Goal: Information Seeking & Learning: Check status

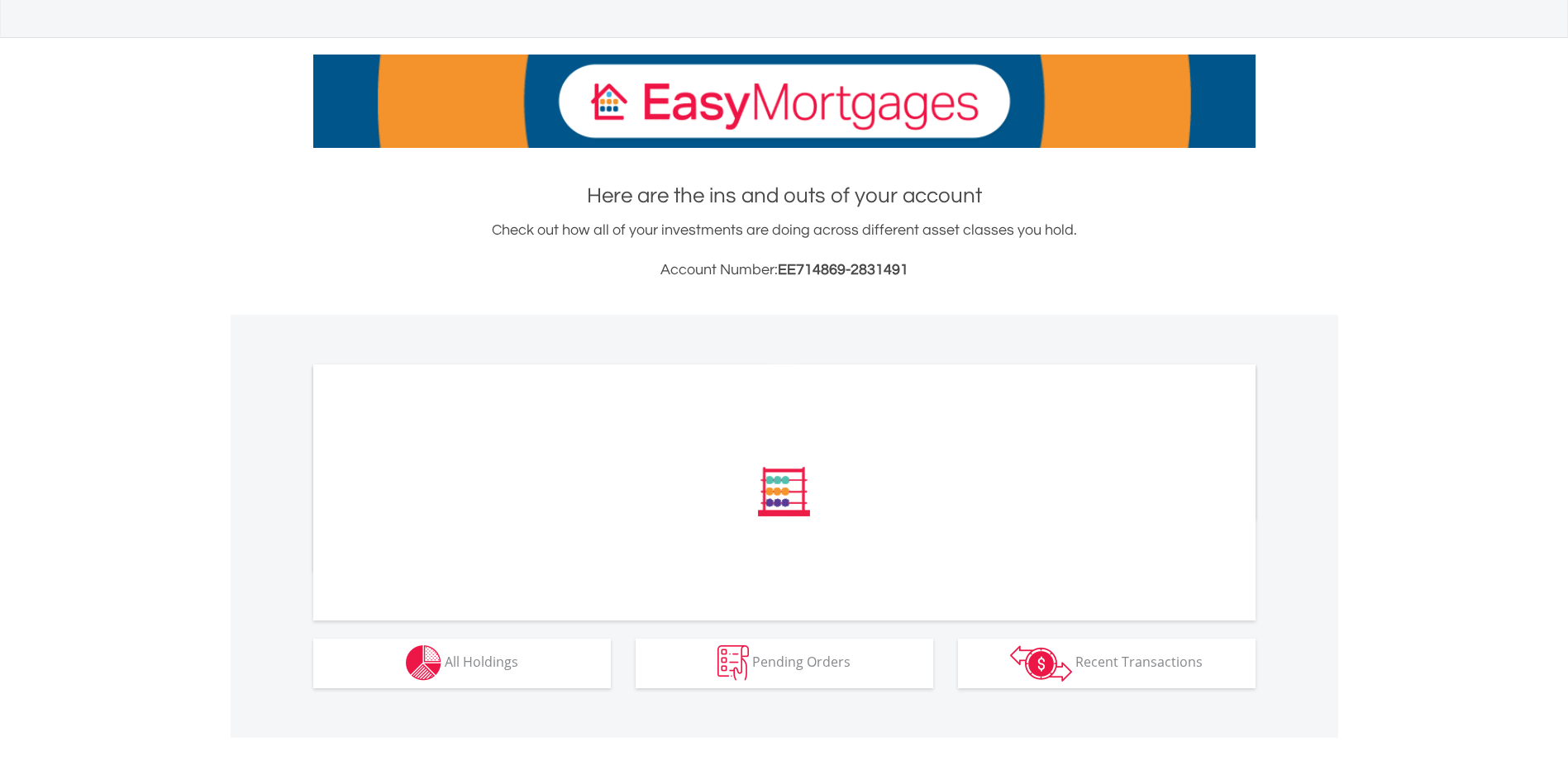
scroll to position [198, 0]
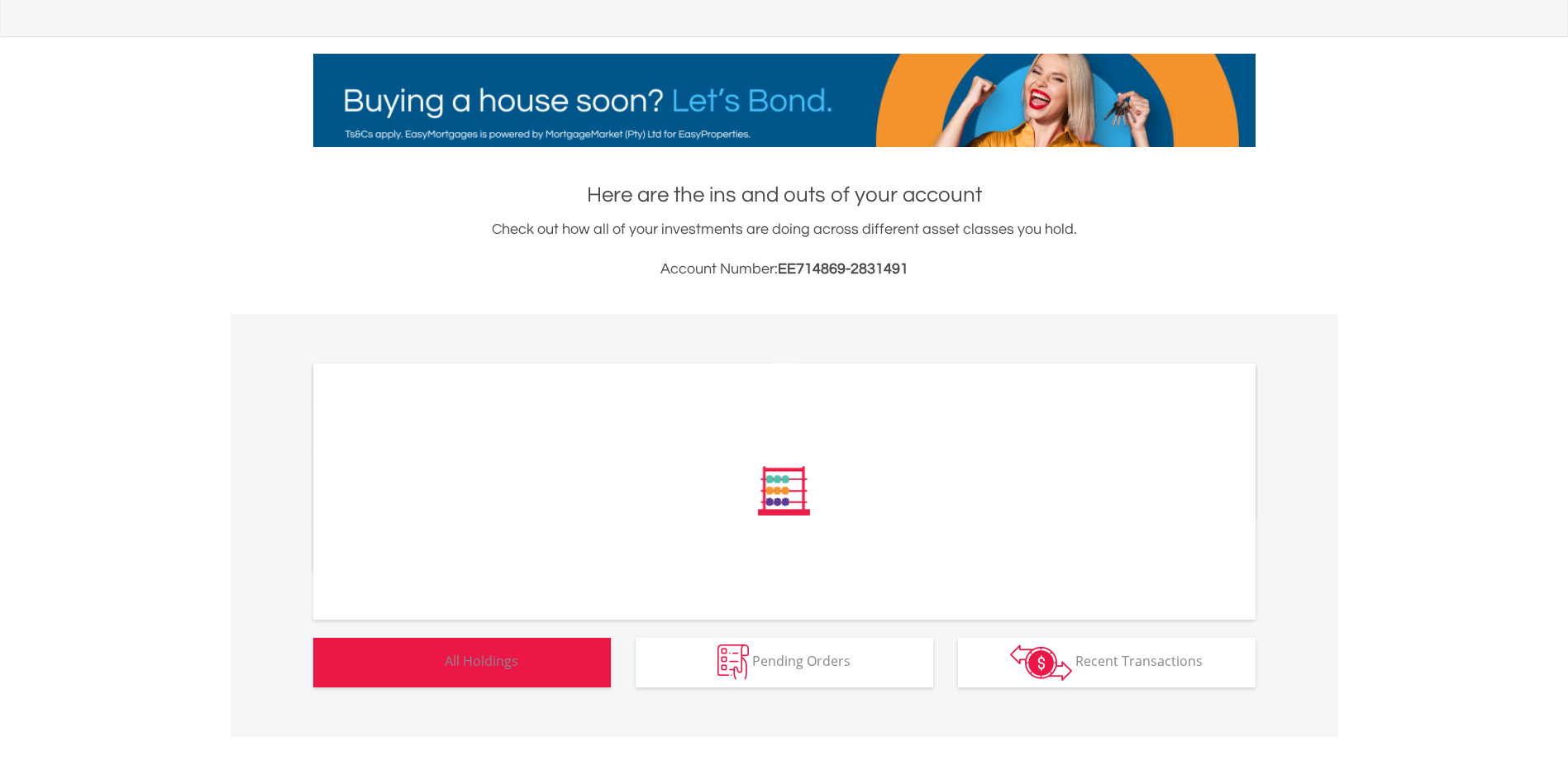
click at [506, 649] on button "Holdings All Holdings" at bounding box center [462, 663] width 297 height 50
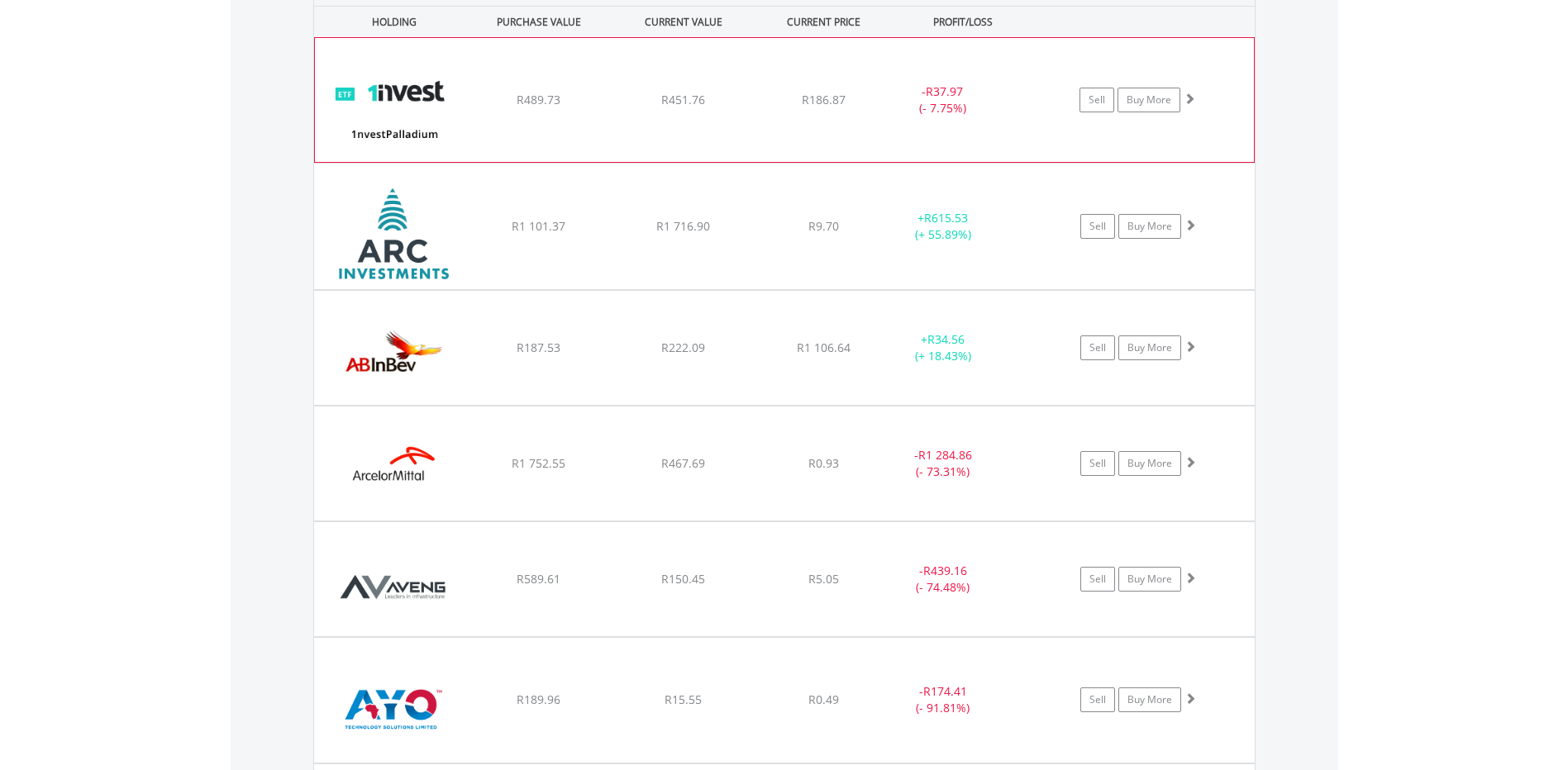
scroll to position [1354, 0]
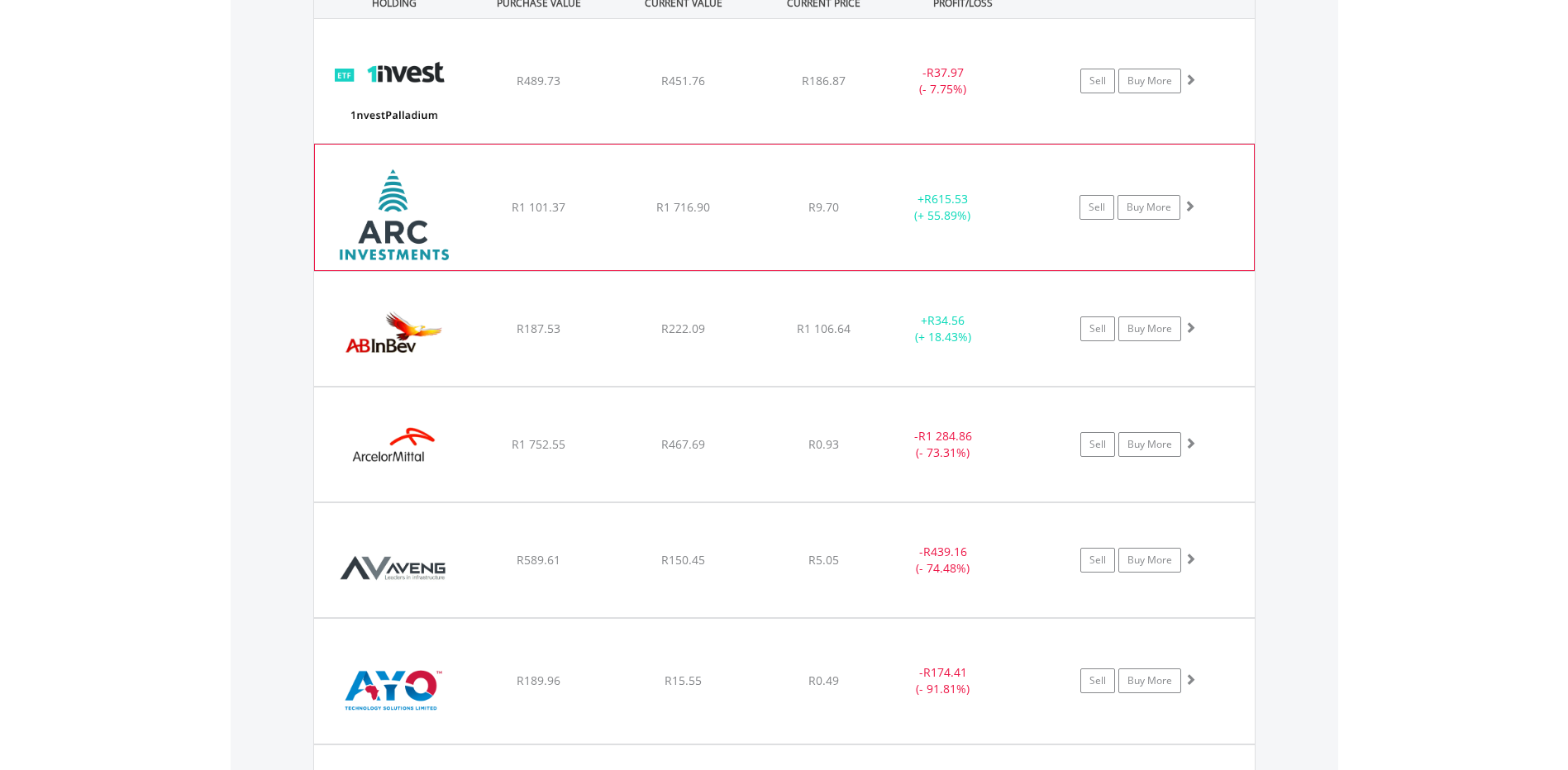
click at [741, 143] on div "﻿ African Rainbow Capital Investments Limited R1 101.37 R1 716.90 R9.70 + R615.…" at bounding box center [785, 81] width 941 height 124
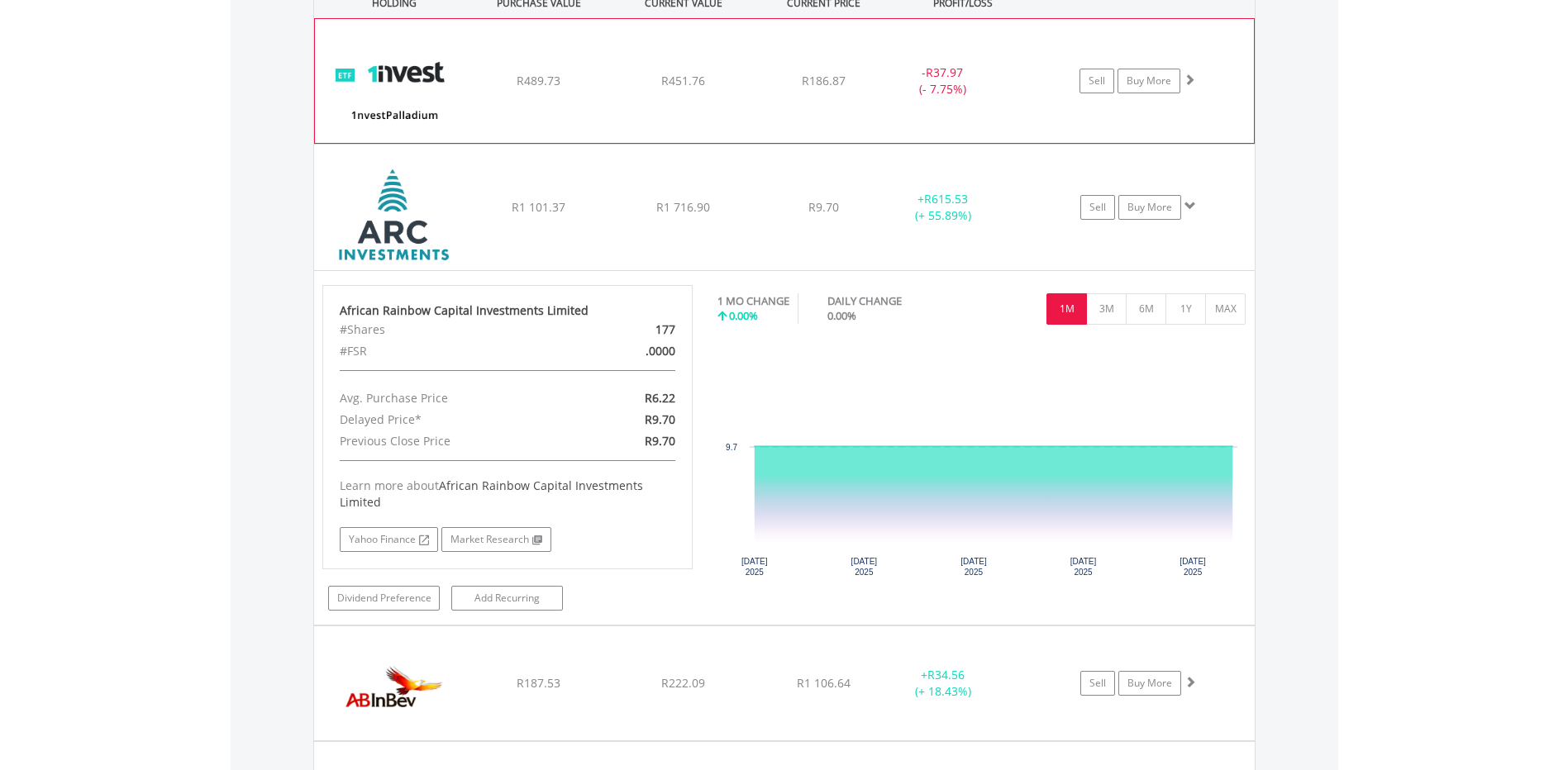
click at [649, 129] on div "﻿ 1nvestPalladium ETF R489.73 R451.76 R186.87 - R37.97 (- 7.75%) Sell Buy More" at bounding box center [785, 81] width 939 height 124
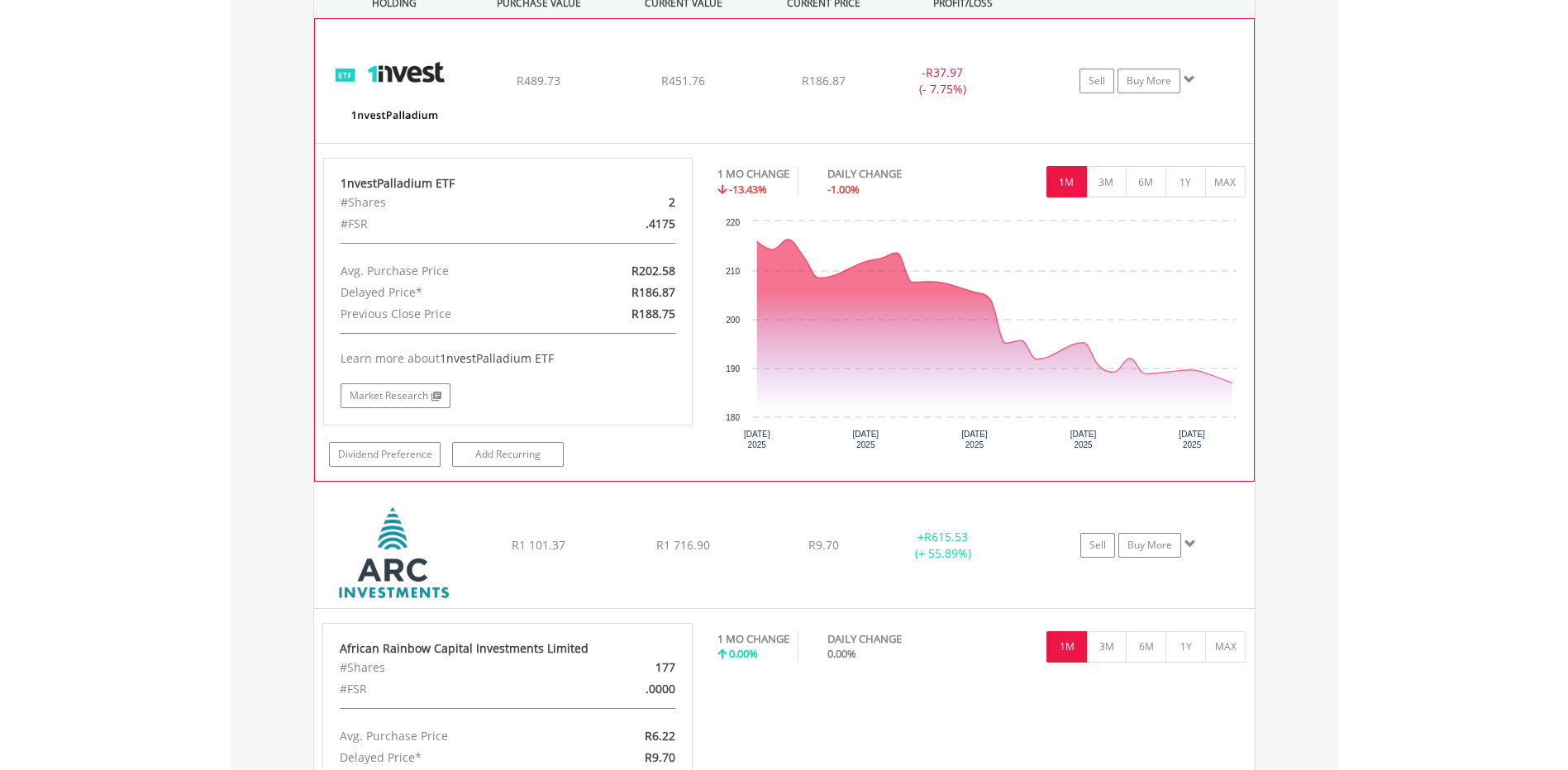
click at [647, 123] on div "﻿ 1nvestPalladium ETF R489.73 R451.76 R186.87 - R37.97 (- 7.75%) Sell Buy More" at bounding box center [785, 81] width 939 height 124
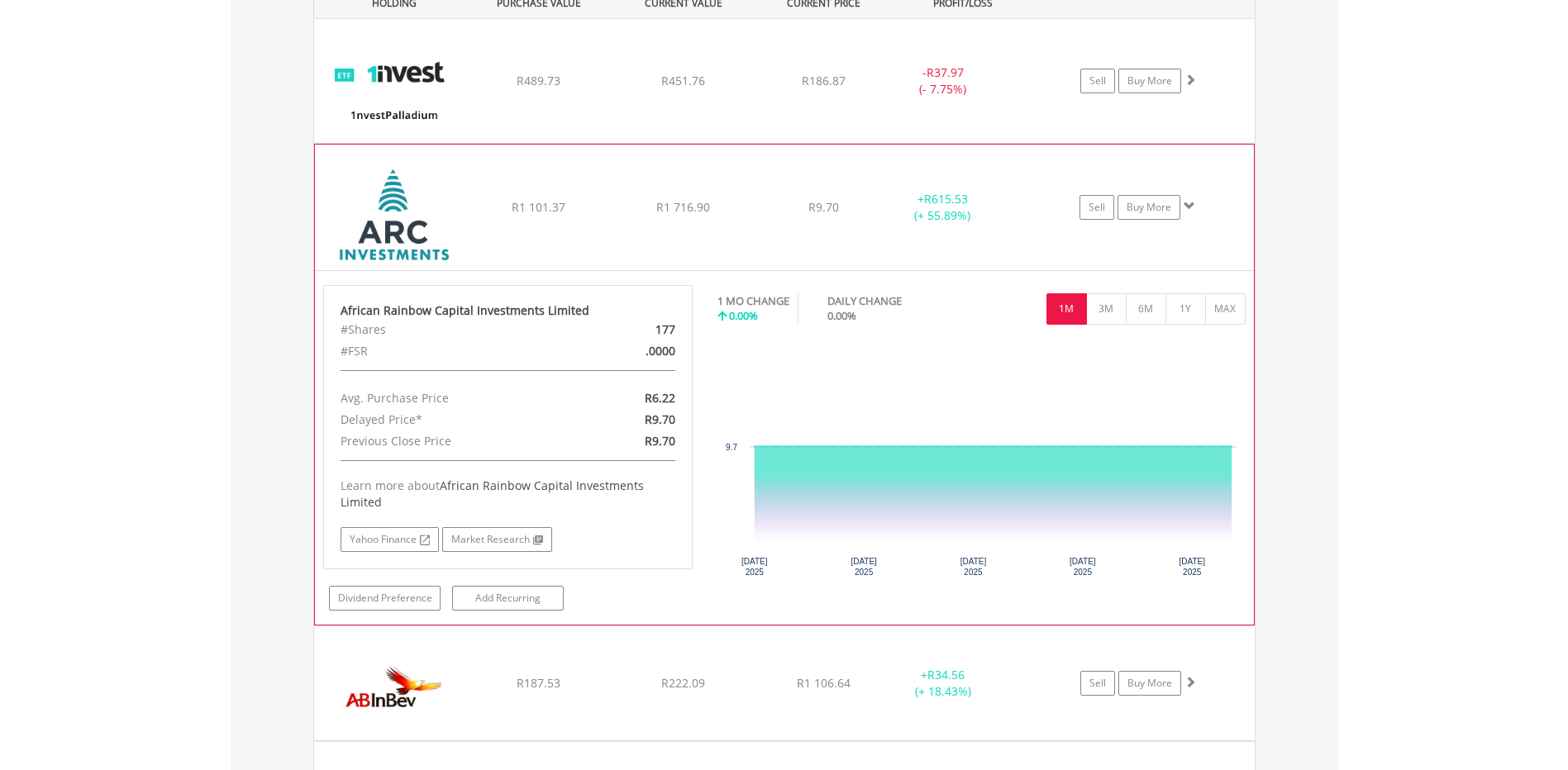
click at [616, 89] on div "R1 716.90" at bounding box center [683, 81] width 141 height 16
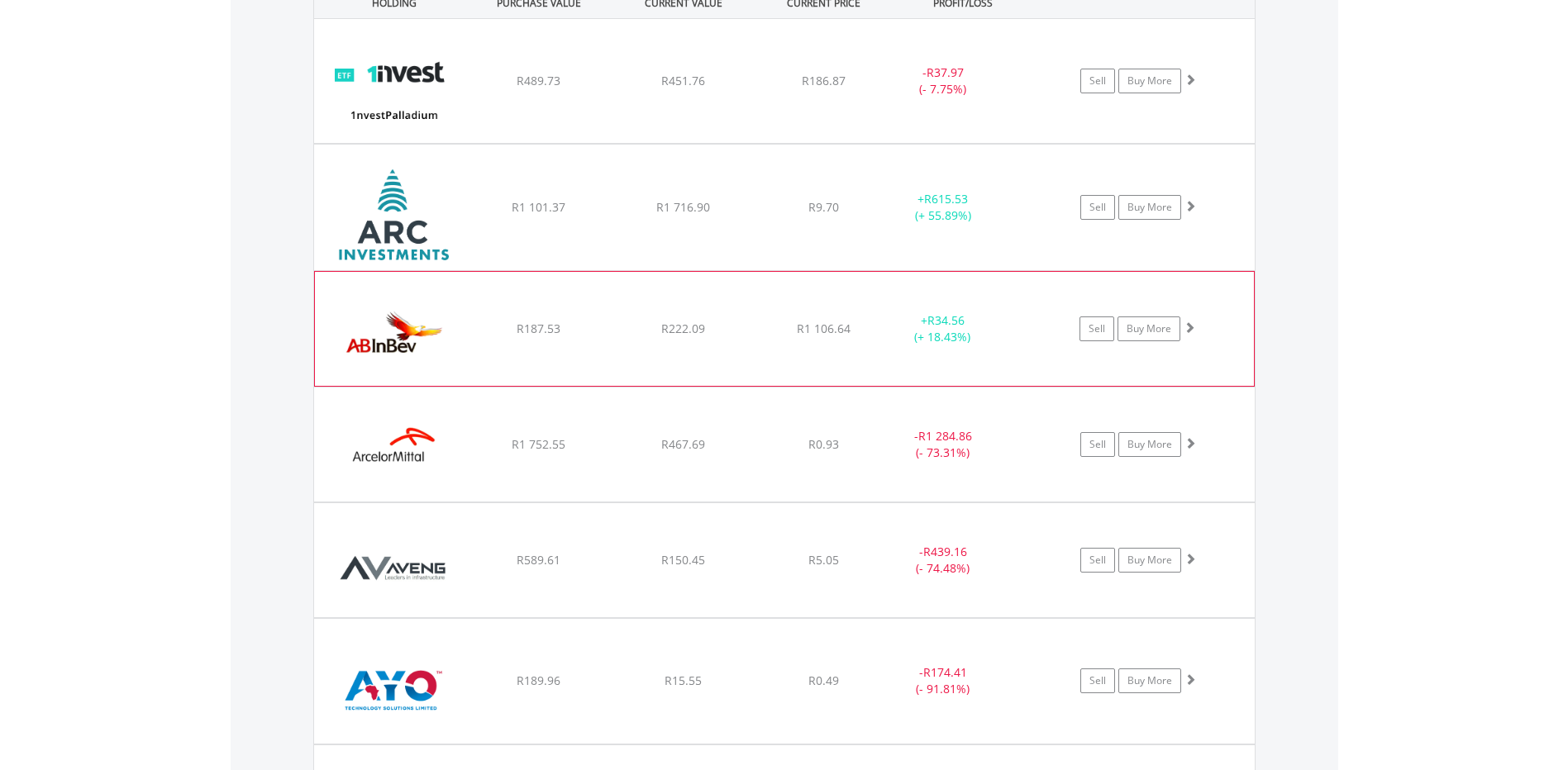
click at [638, 143] on div "﻿ Anheuser-[PERSON_NAME] InBev SA [GEOGRAPHIC_DATA] R187.53 R222.09 R1 106.64 +…" at bounding box center [785, 81] width 941 height 124
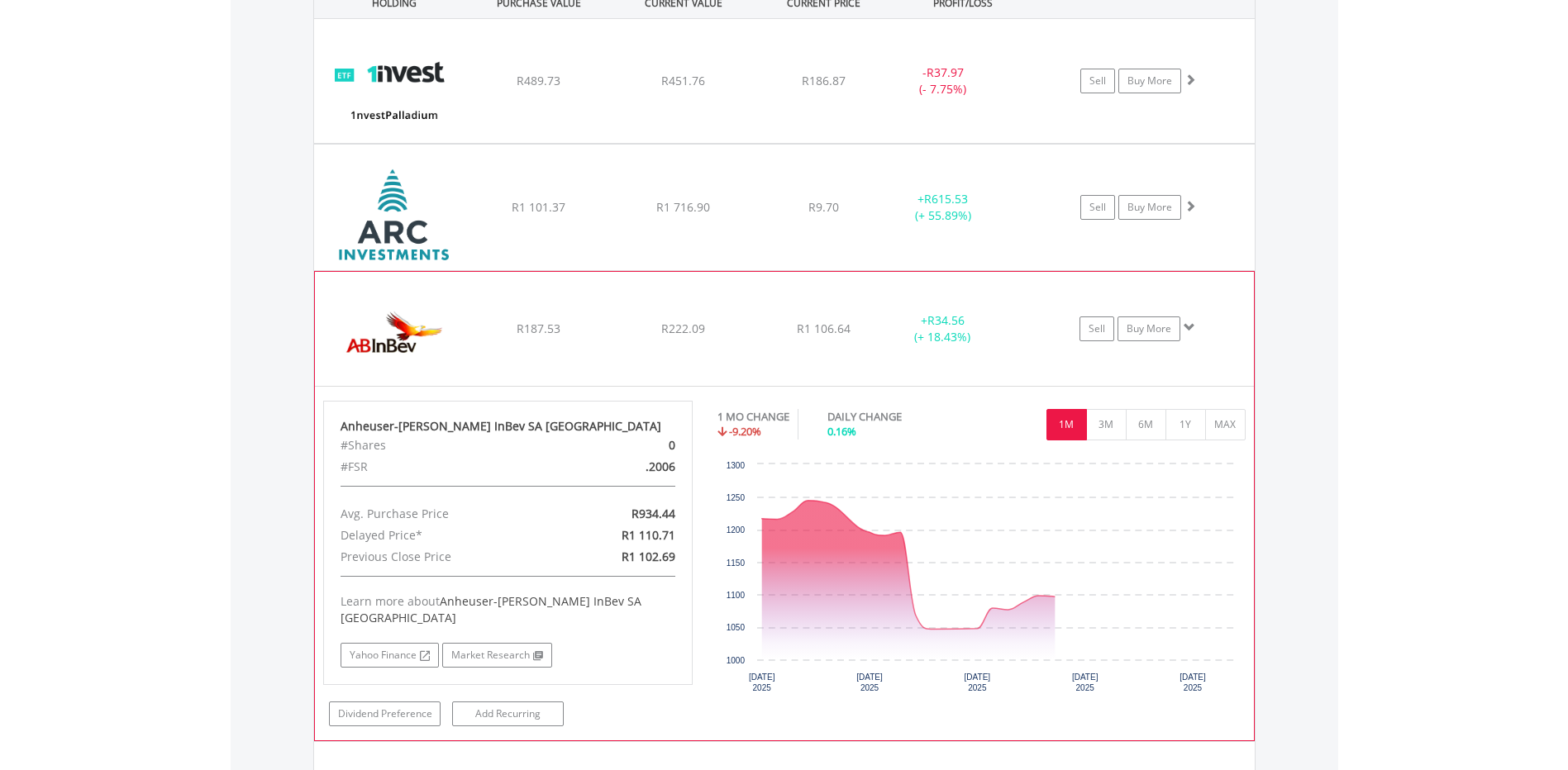
click at [638, 143] on div "﻿ Anheuser-[PERSON_NAME] InBev SA [GEOGRAPHIC_DATA] R187.53 R222.09 R1 106.64 +…" at bounding box center [785, 81] width 941 height 124
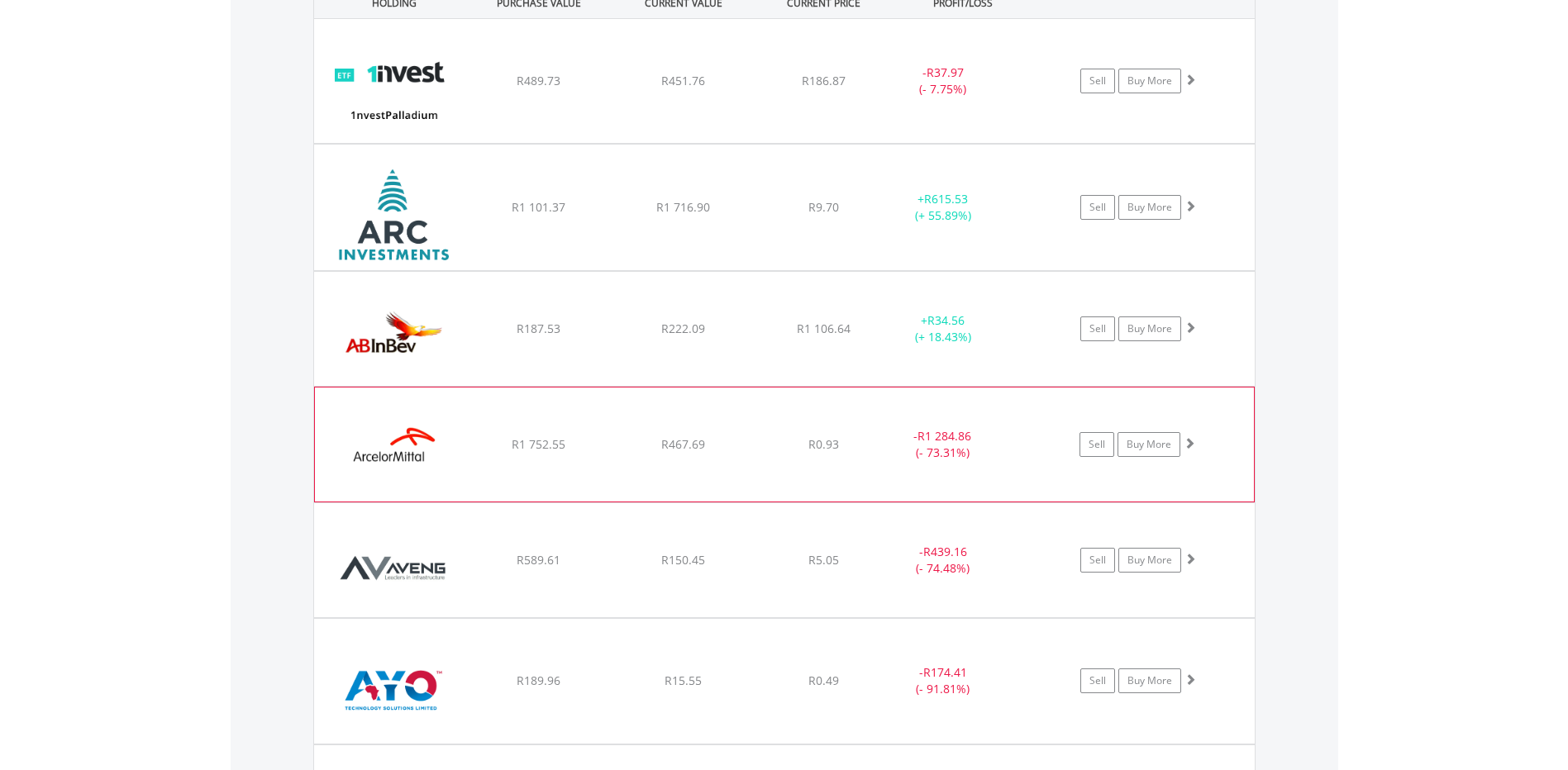
click at [630, 143] on div "﻿ ArcelorMittal SA Limited R1 752.55 R467.69 R0.93 - R1 284.86 (- 73.31%) Sell …" at bounding box center [785, 81] width 941 height 124
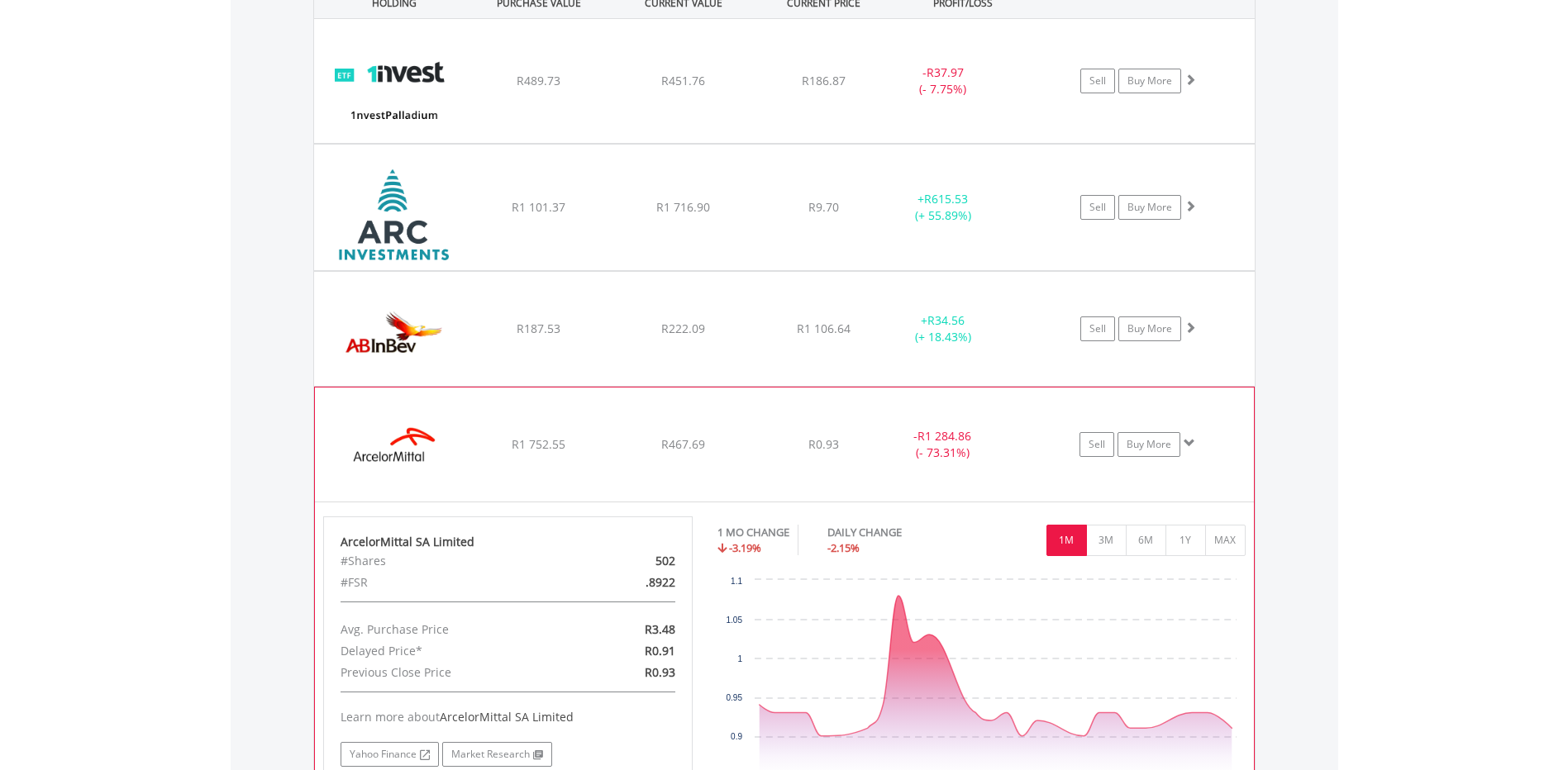
click at [630, 143] on div "﻿ ArcelorMittal SA Limited R1 752.55 R467.69 R0.93 - R1 284.86 (- 73.31%) Sell …" at bounding box center [785, 81] width 941 height 124
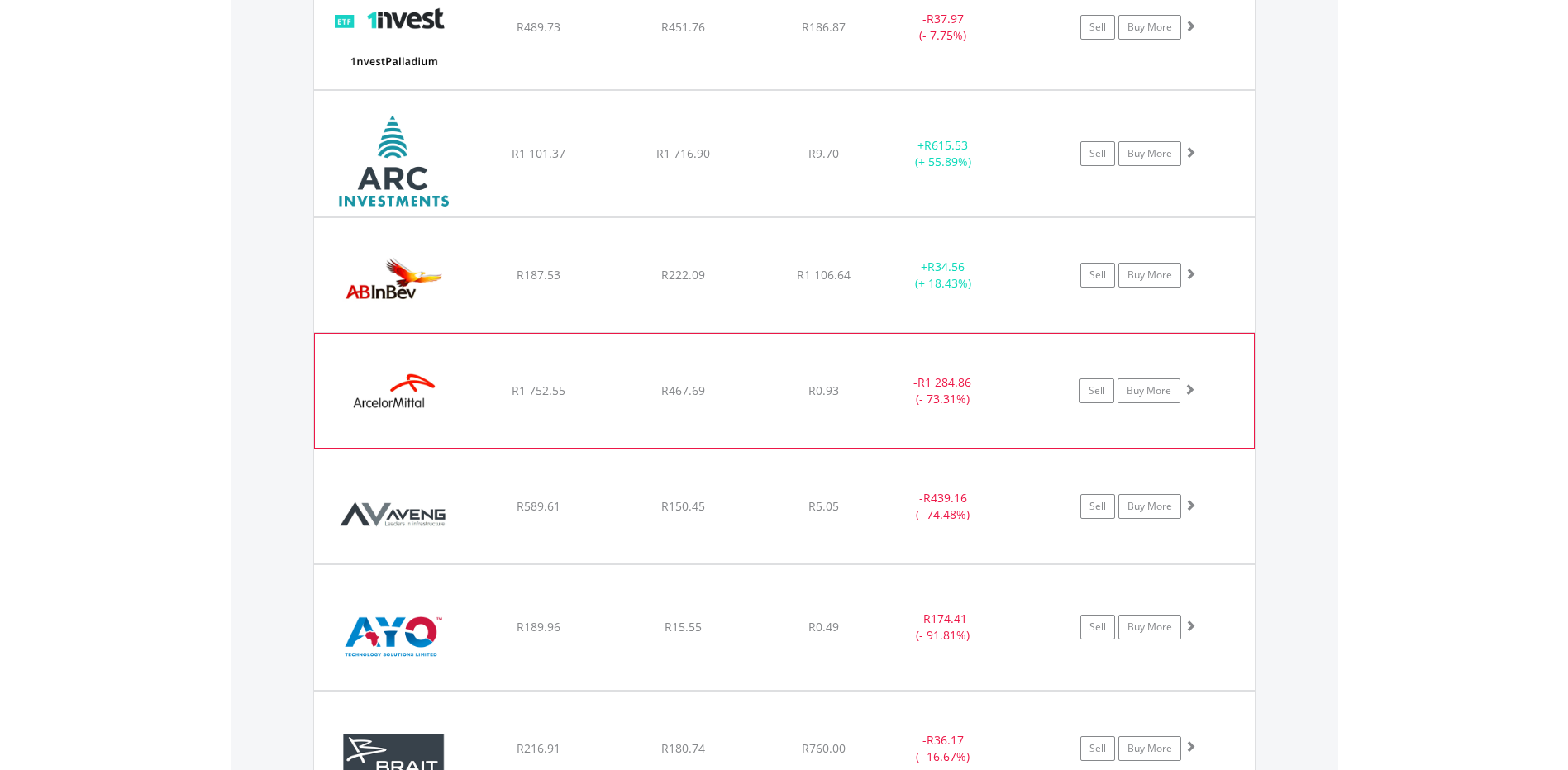
scroll to position [1436, 0]
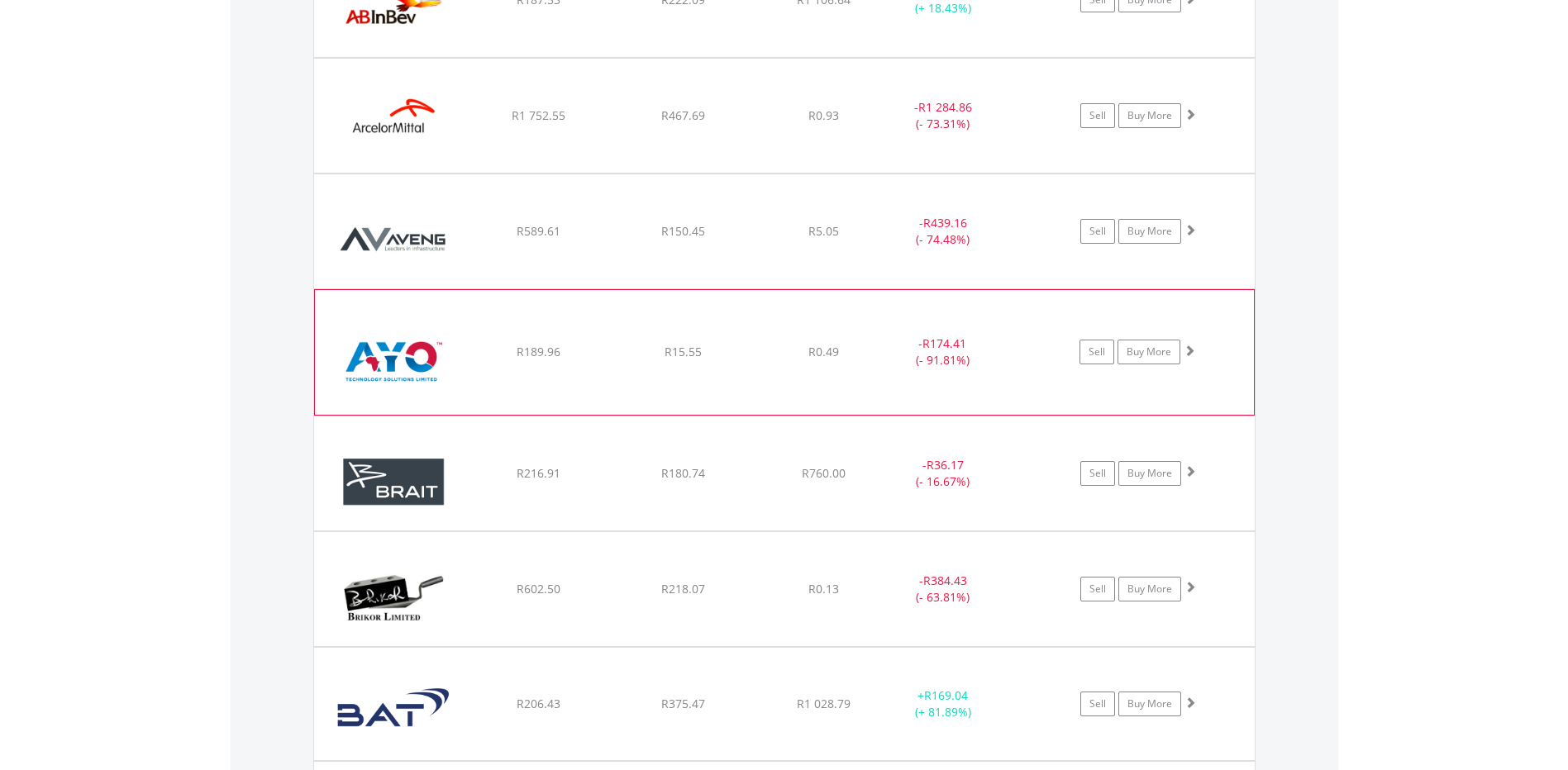
scroll to position [1685, 0]
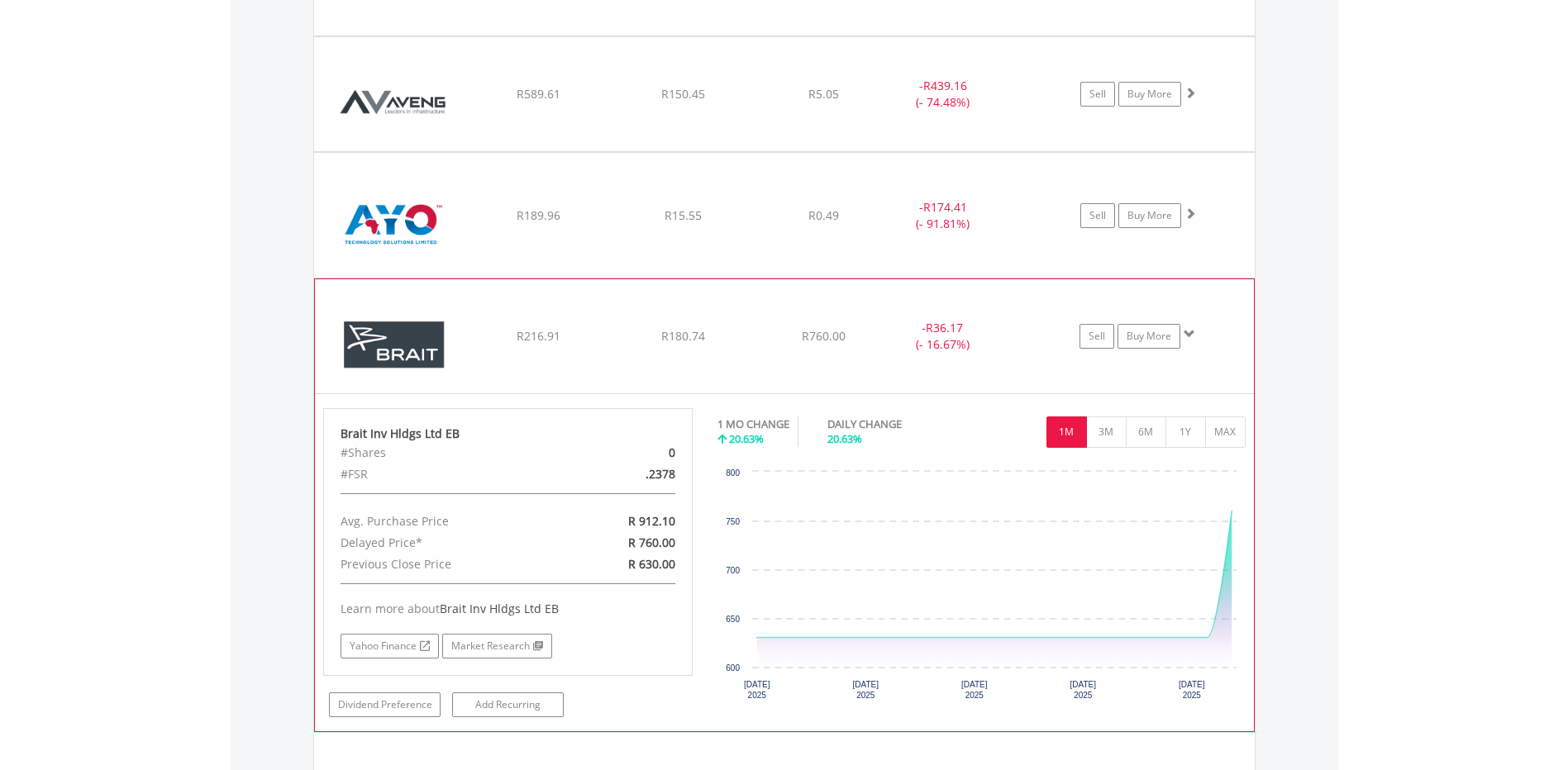
scroll to position [1850, 0]
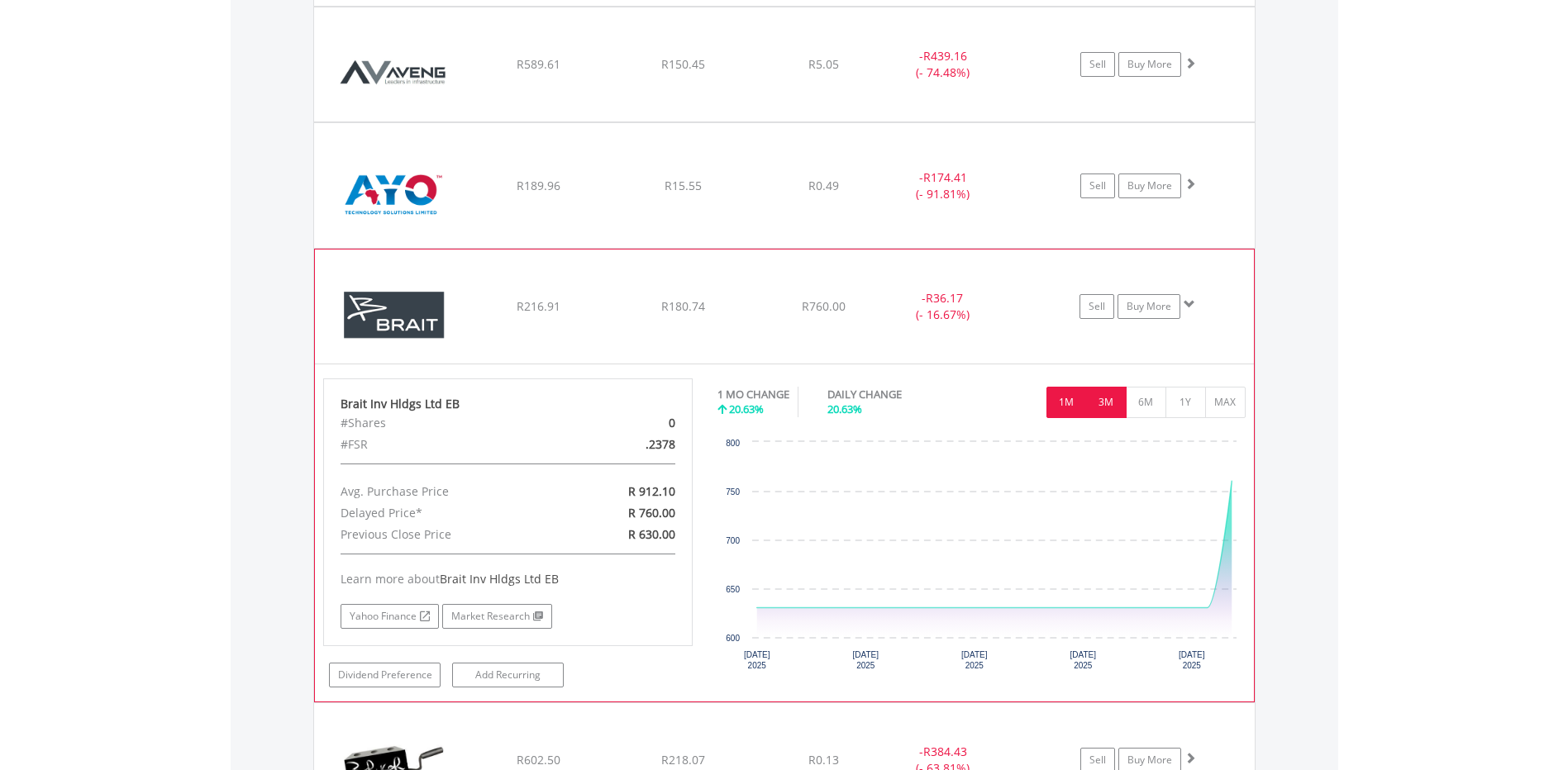
click at [1116, 402] on button "3M" at bounding box center [1106, 402] width 40 height 32
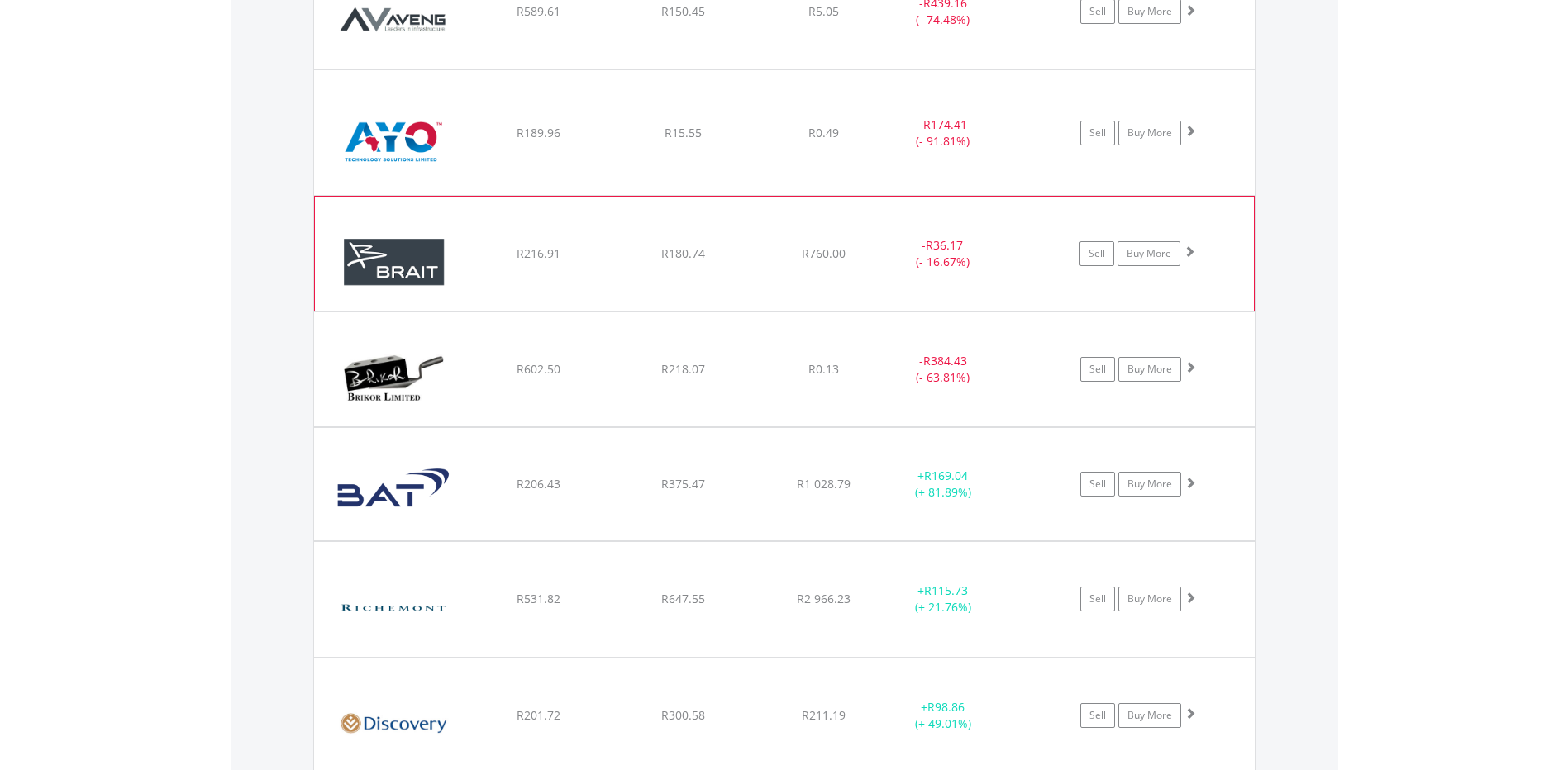
scroll to position [1932, 0]
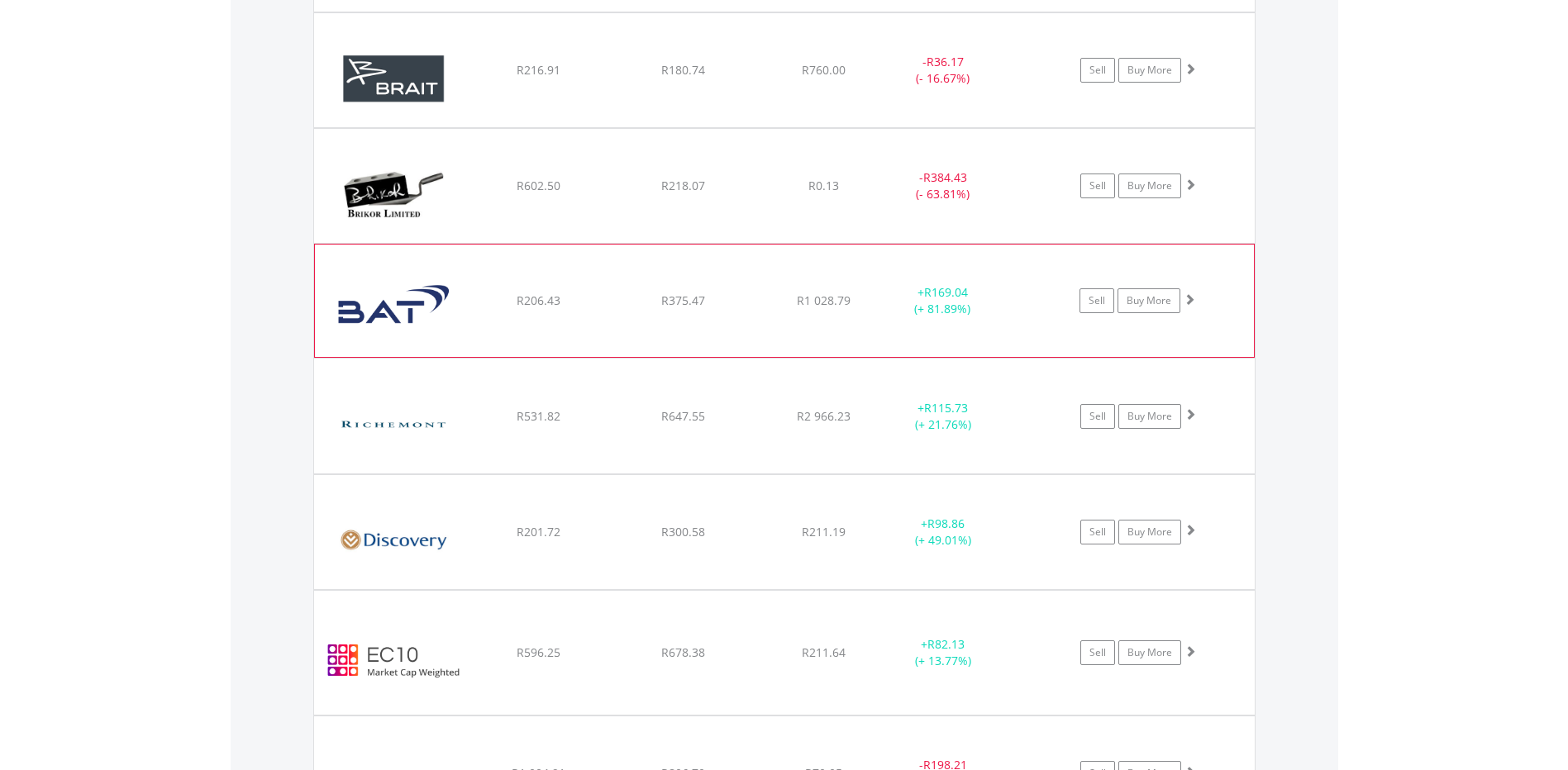
scroll to position [2098, 0]
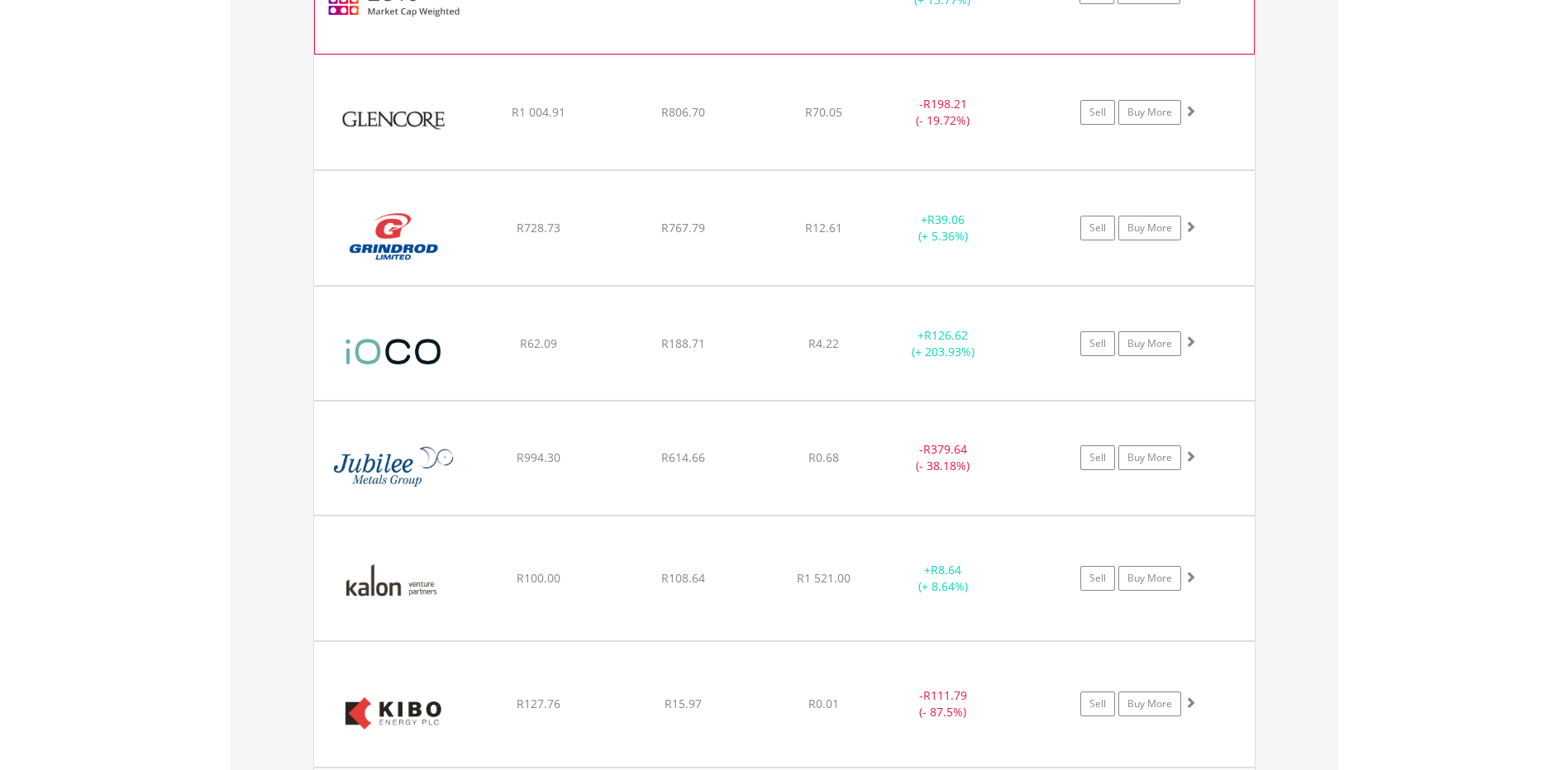
scroll to position [2759, 0]
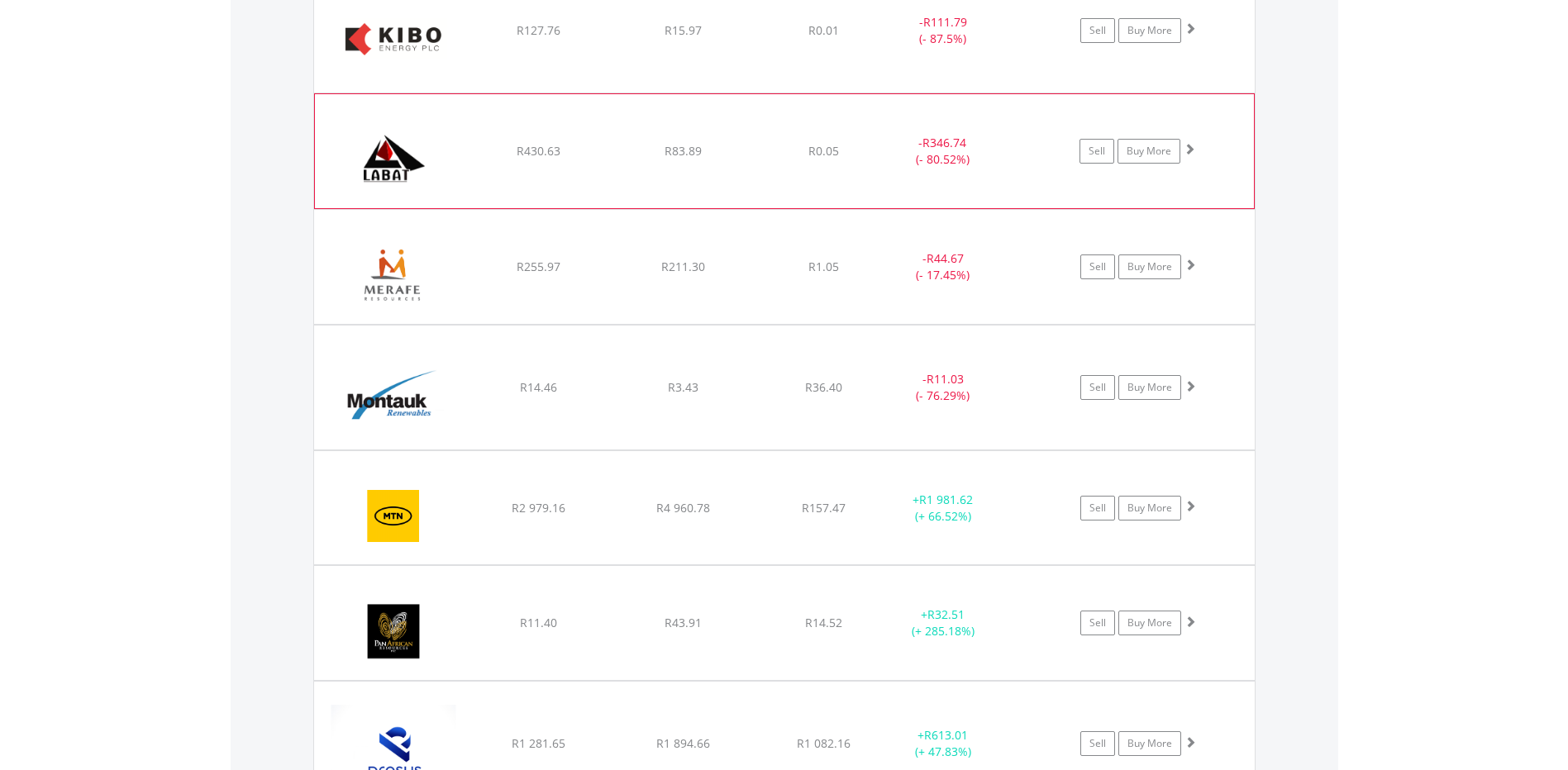
scroll to position [3502, 0]
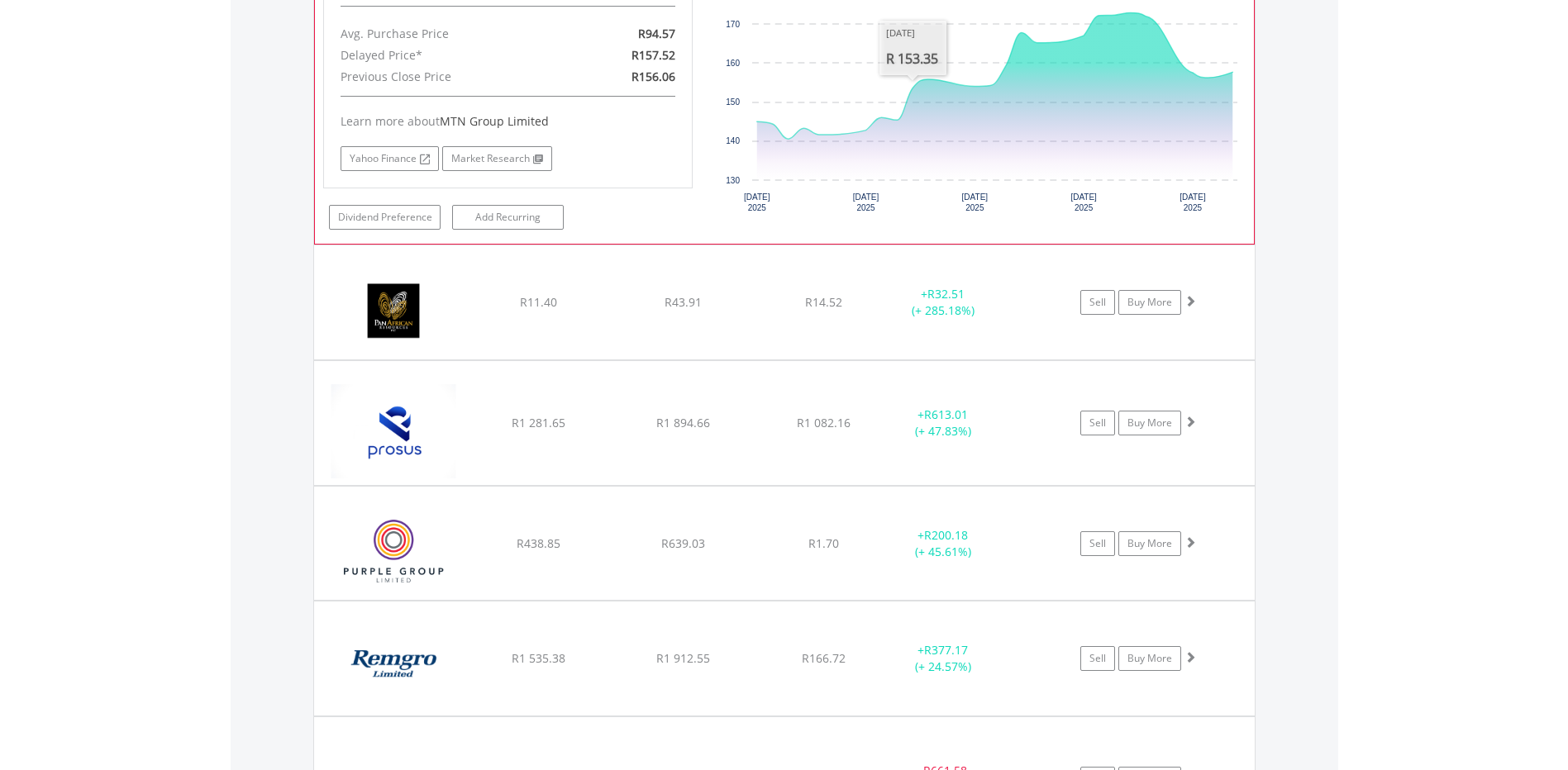
scroll to position [4080, 0]
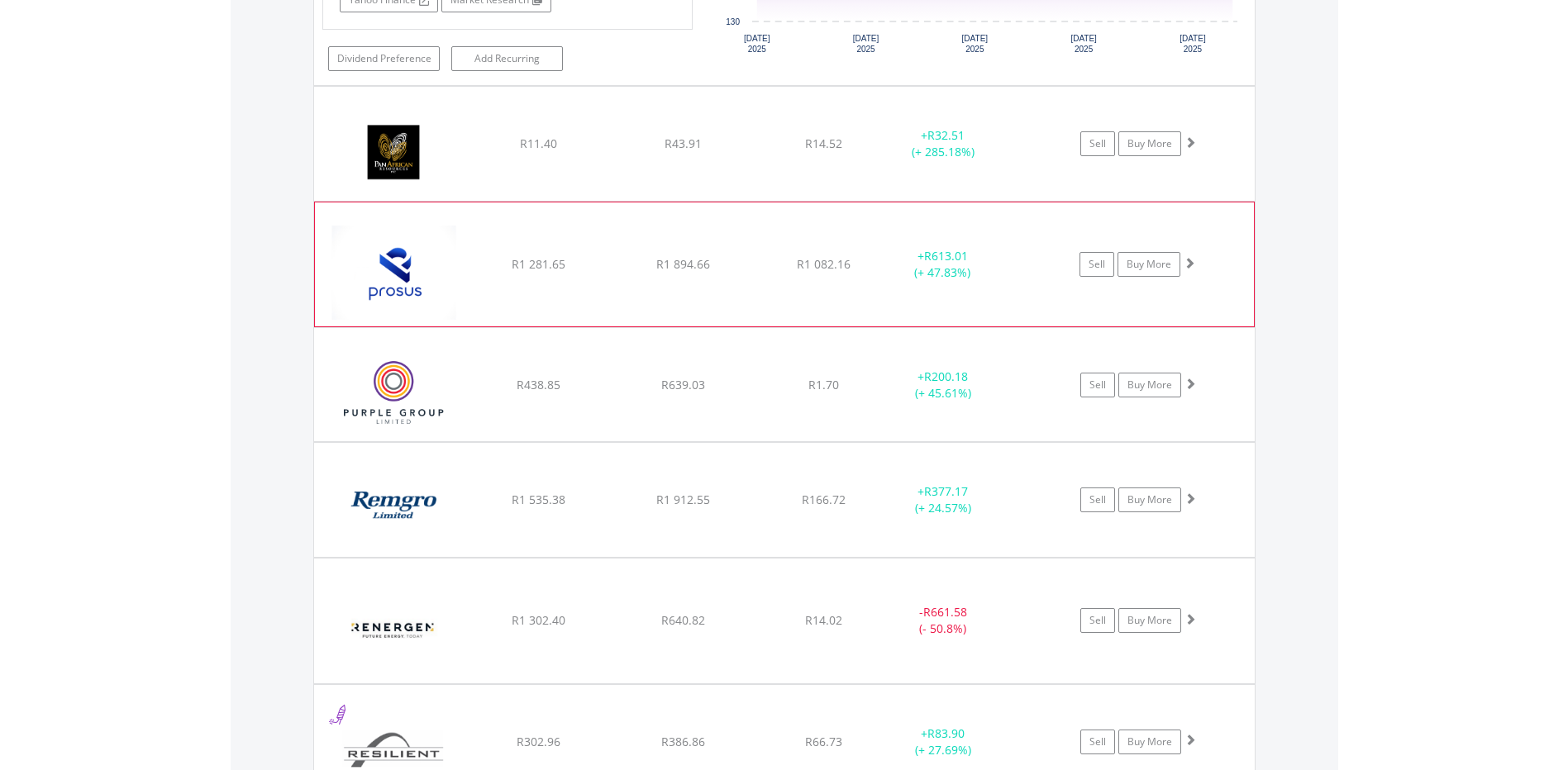
scroll to position [4246, 0]
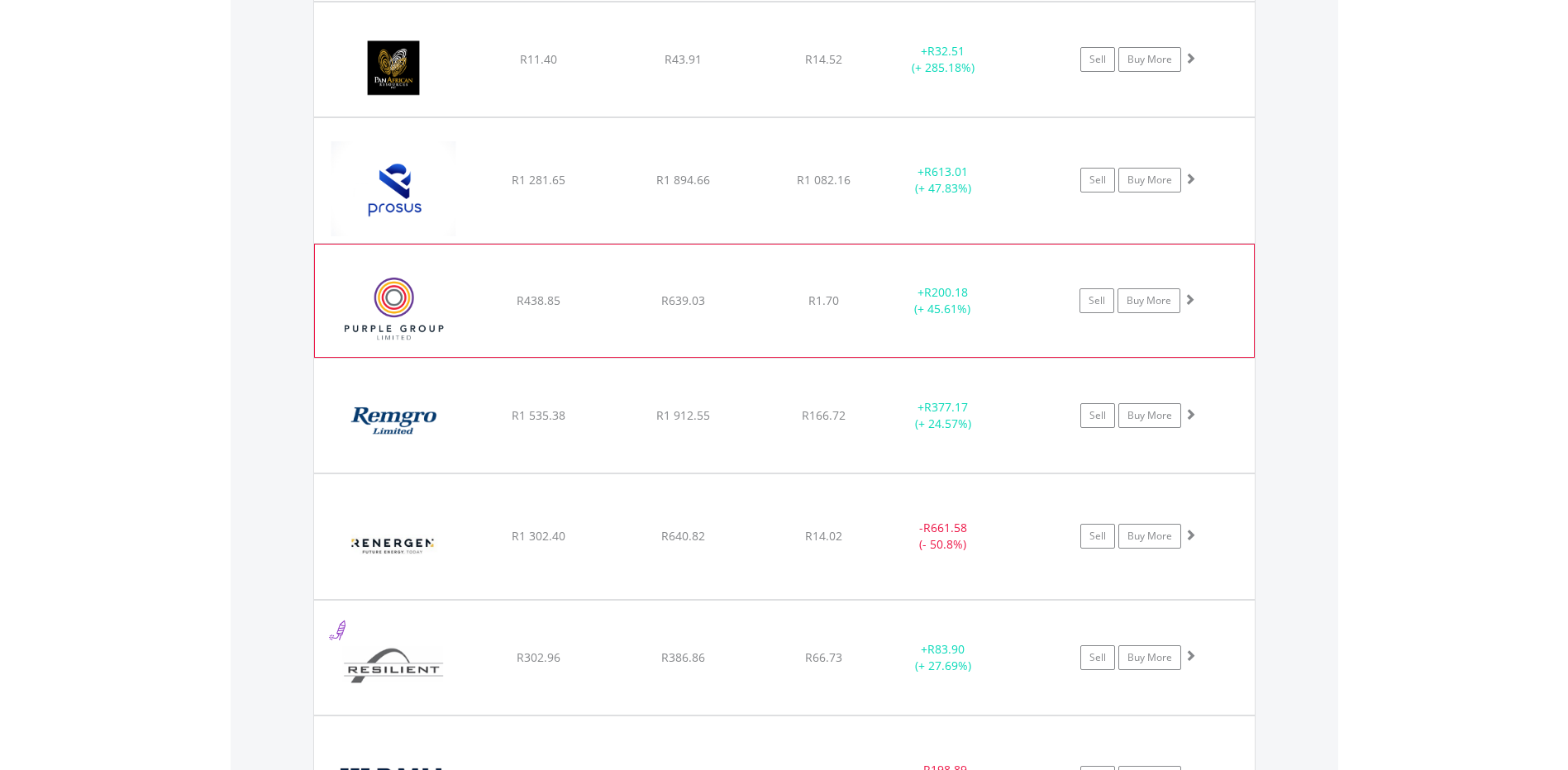
scroll to position [4411, 0]
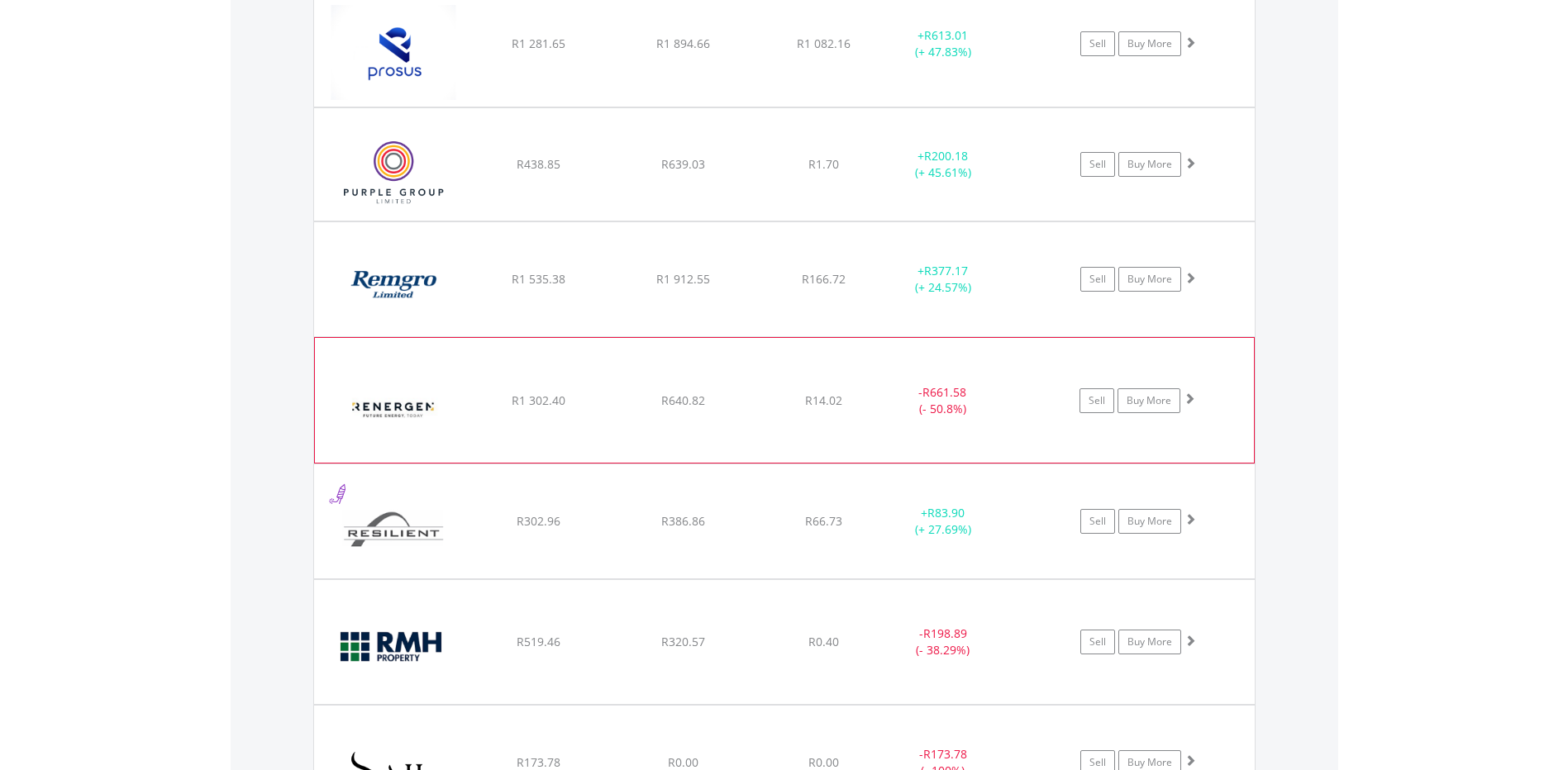
scroll to position [4576, 0]
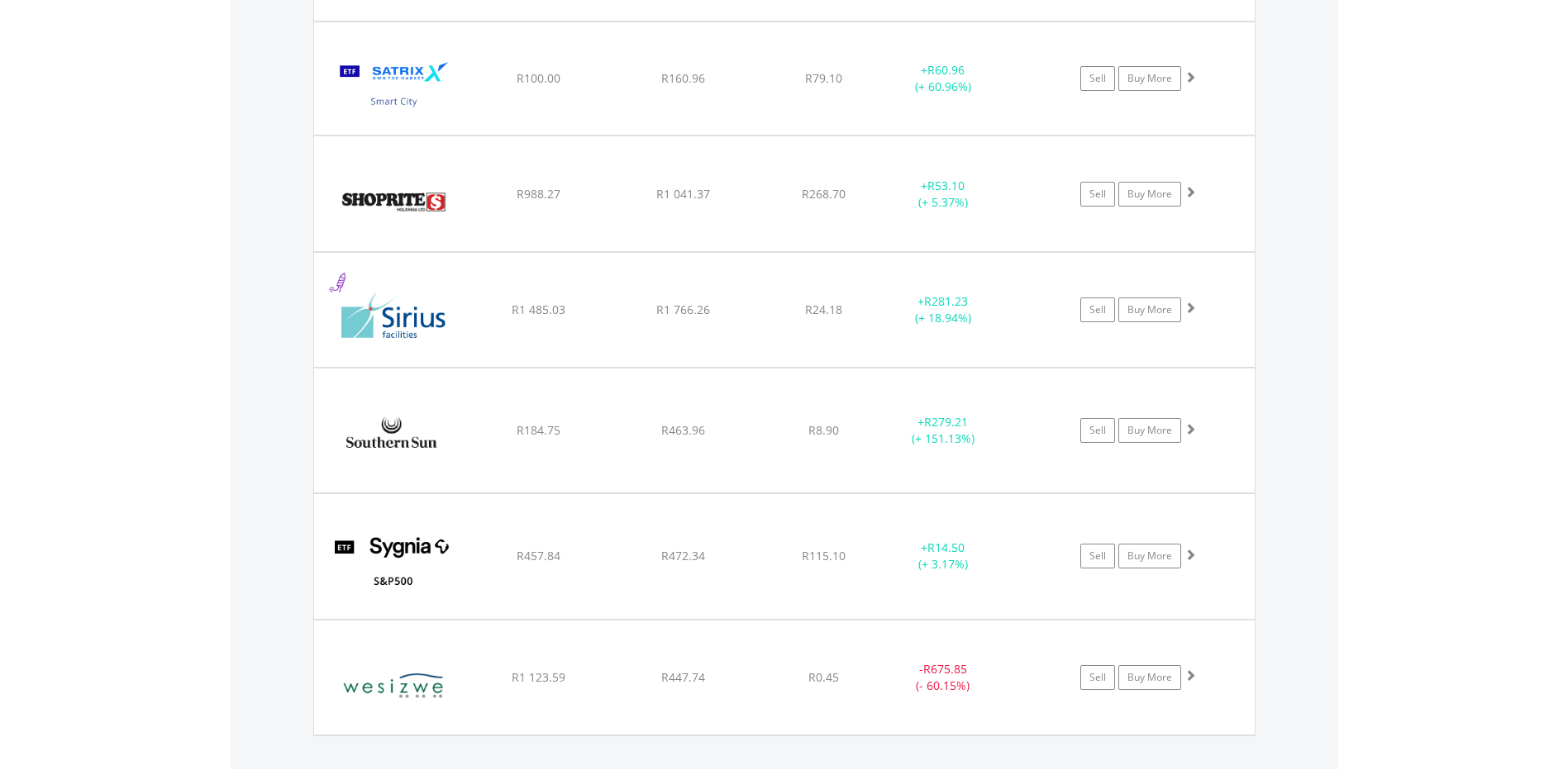
scroll to position [5650, 0]
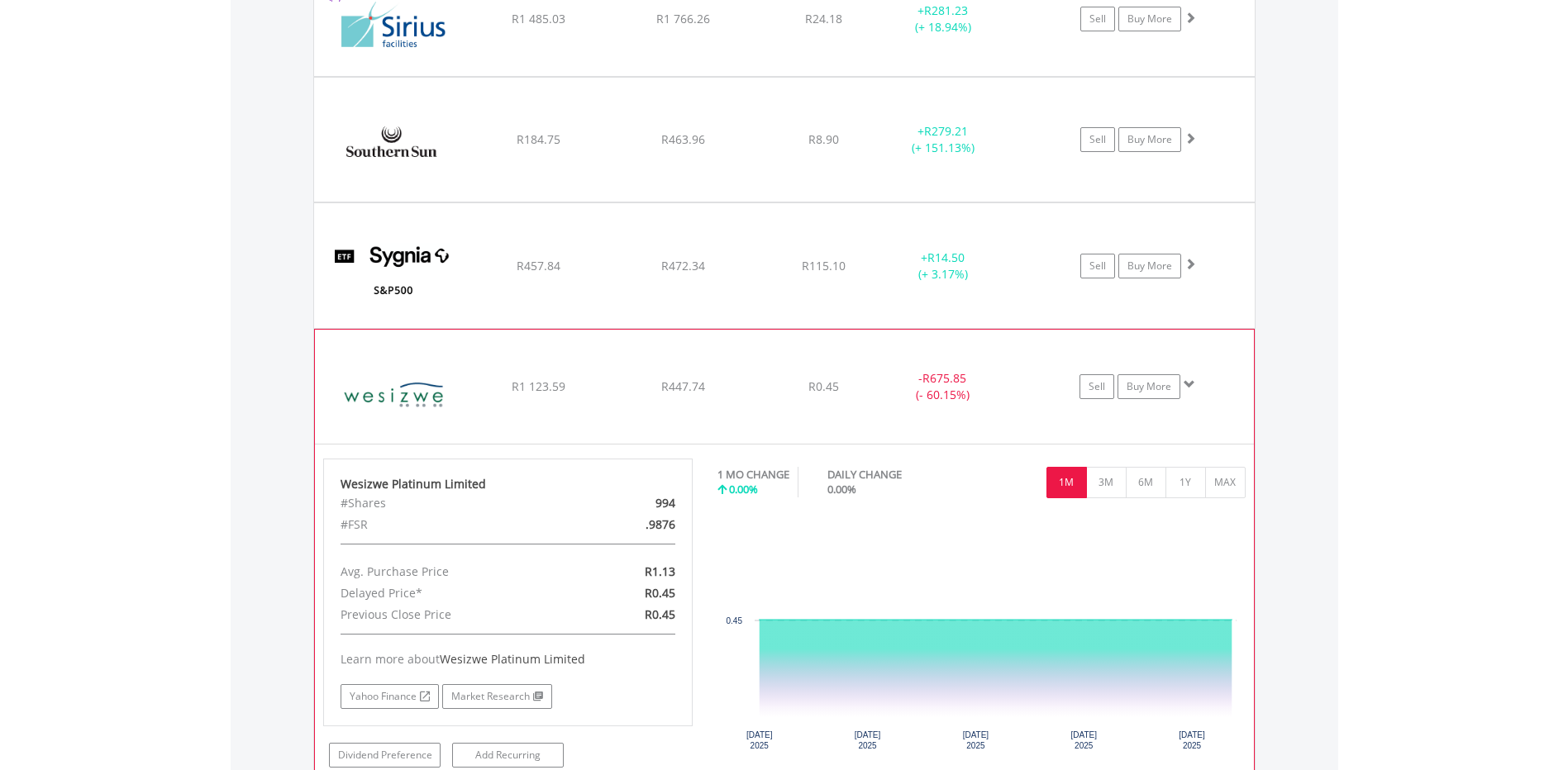
scroll to position [5898, 0]
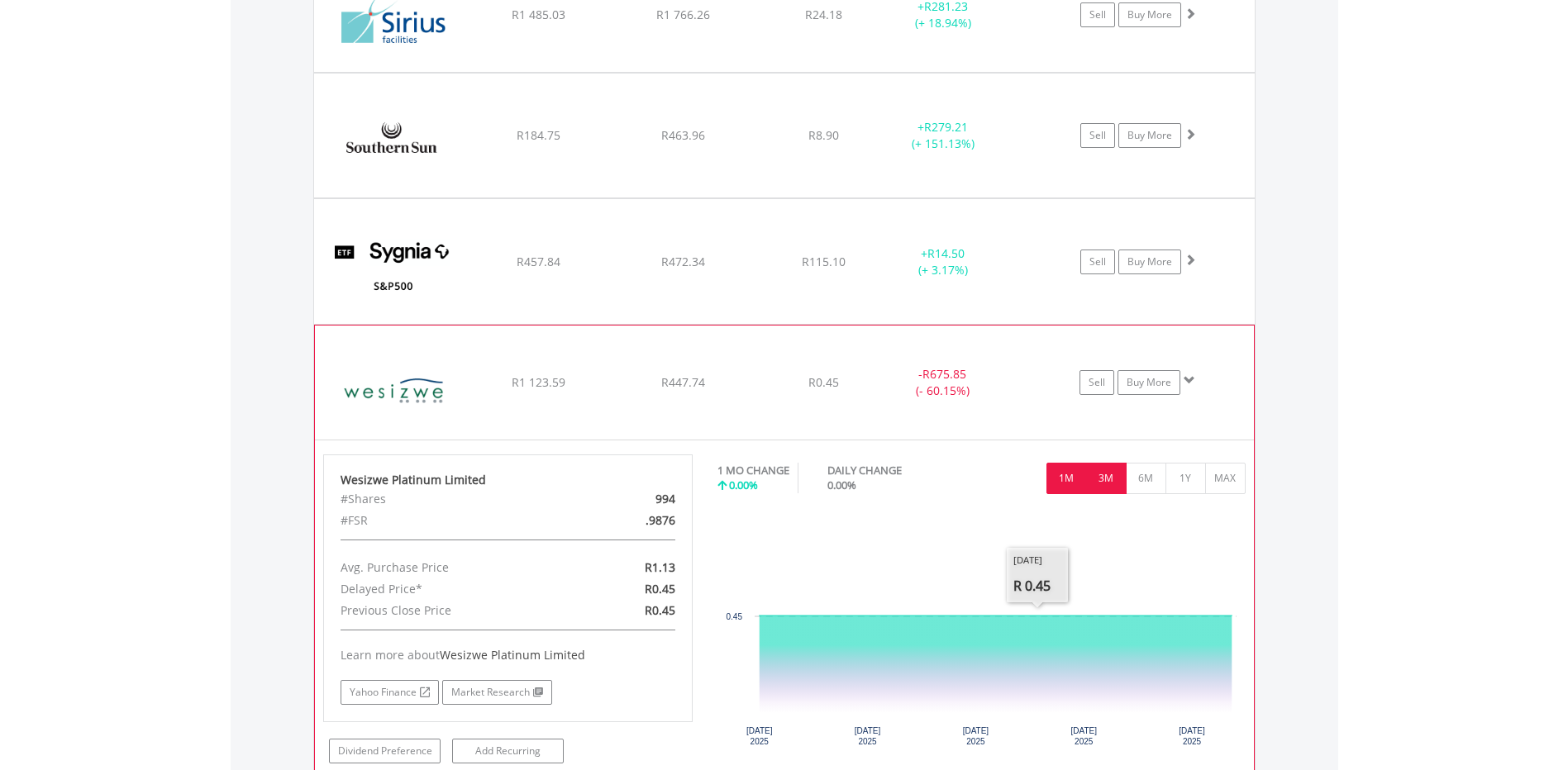
click at [1106, 474] on button "3M" at bounding box center [1106, 478] width 40 height 32
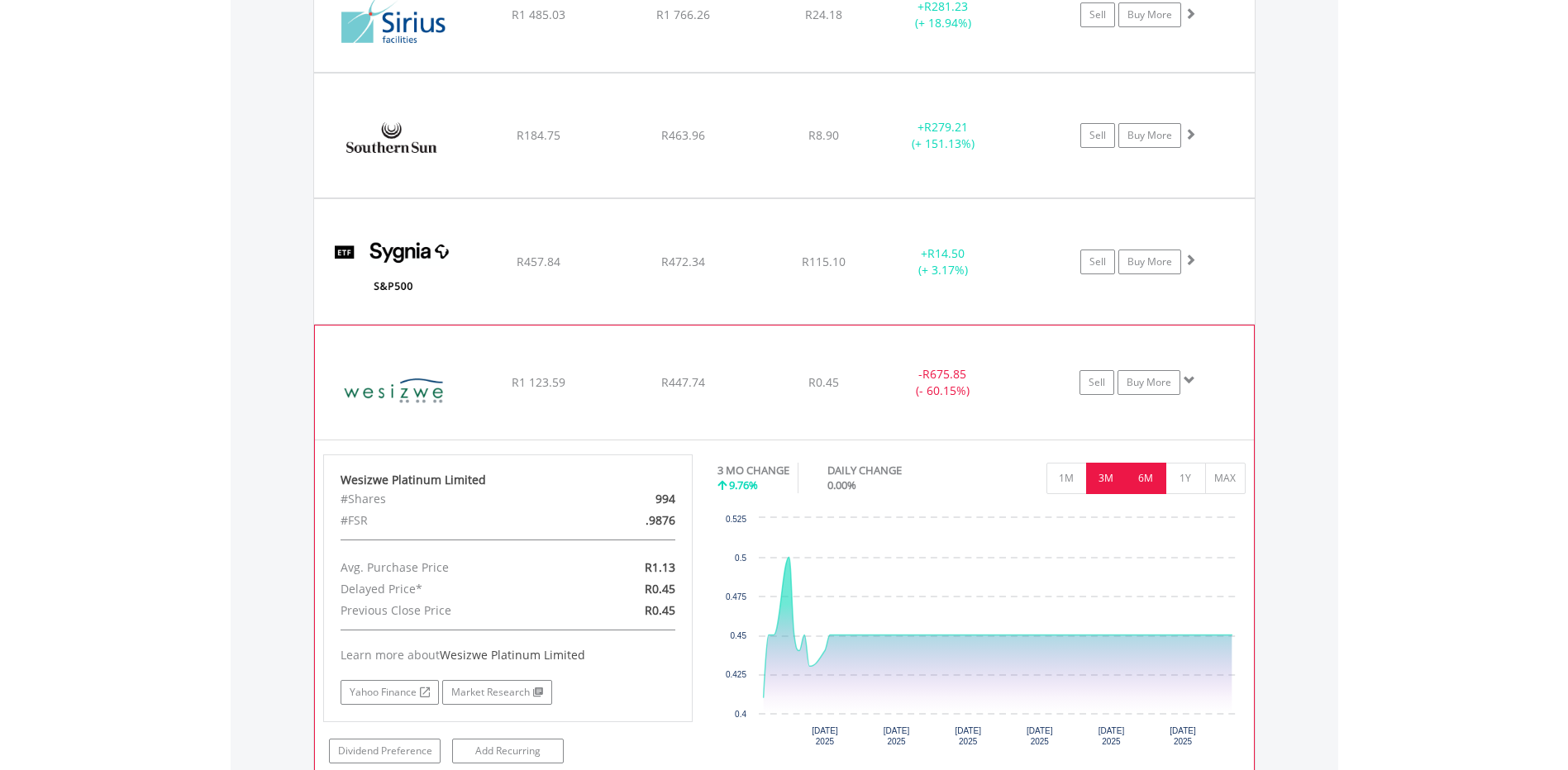
click at [1143, 486] on button "6M" at bounding box center [1146, 478] width 40 height 32
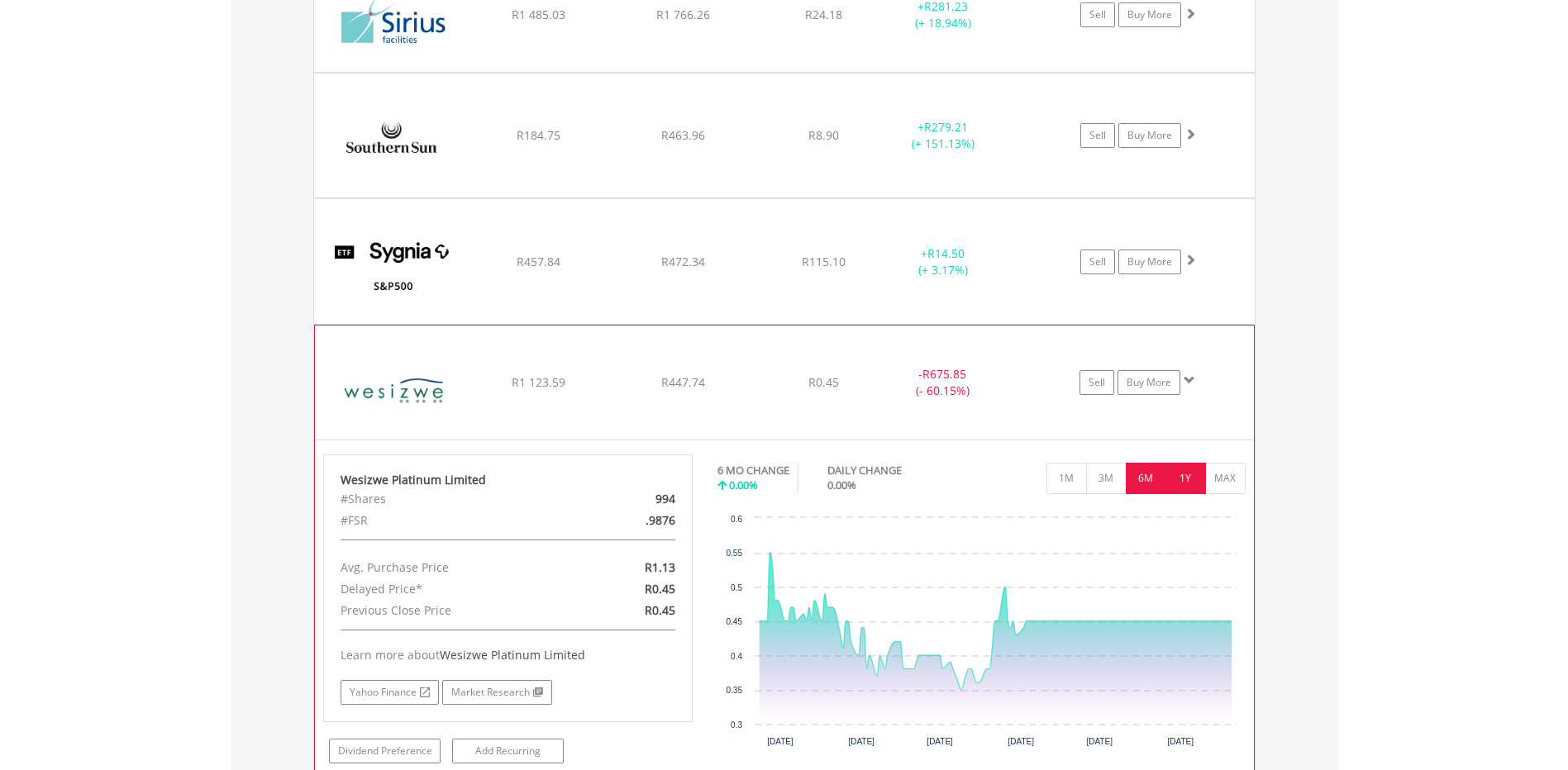
click at [1179, 486] on button "1Y" at bounding box center [1185, 478] width 40 height 32
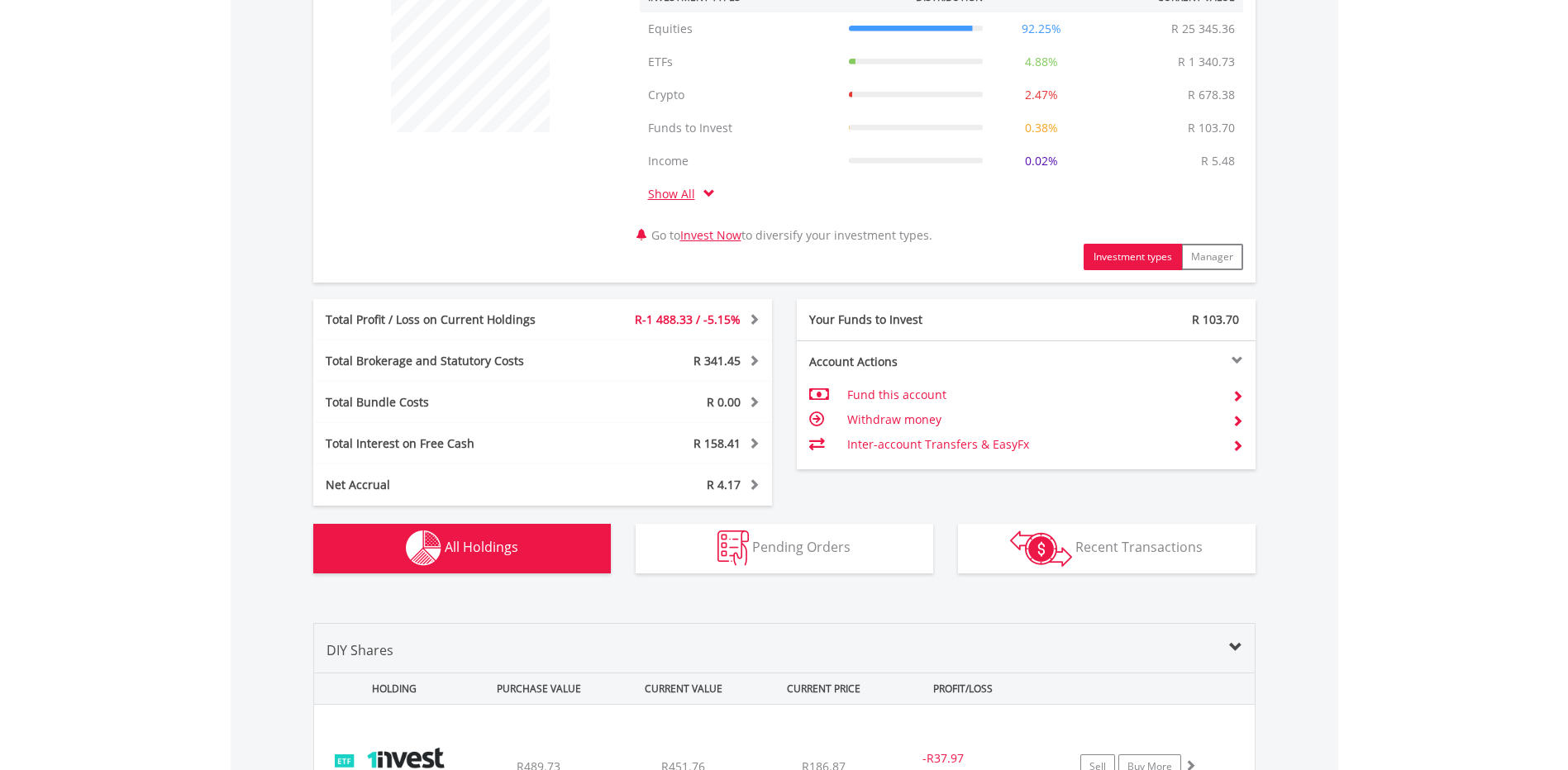
scroll to position [0, 0]
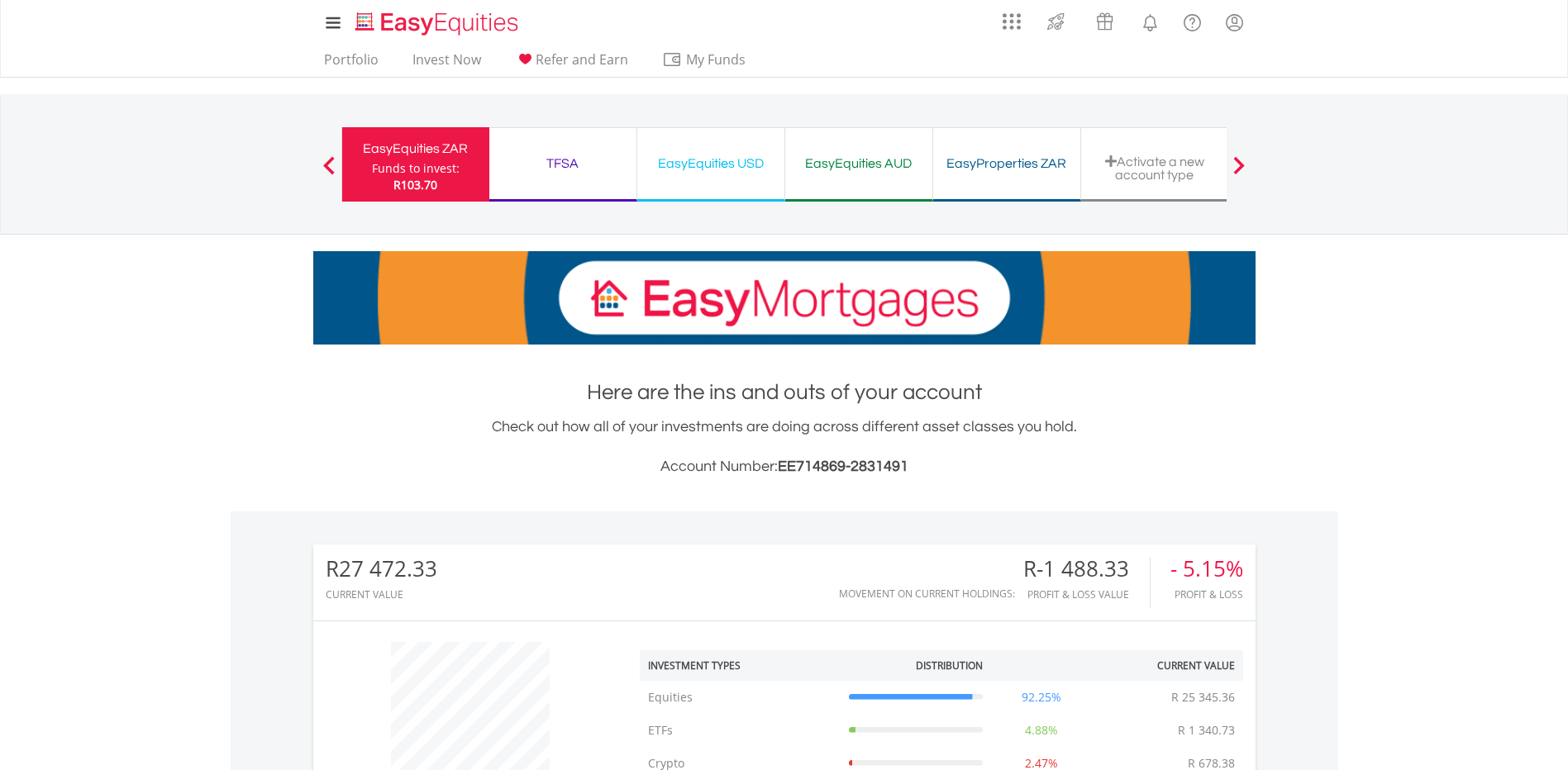
click at [670, 150] on div "EasyEquities USD Funds to invest: R103.70" at bounding box center [711, 164] width 148 height 75
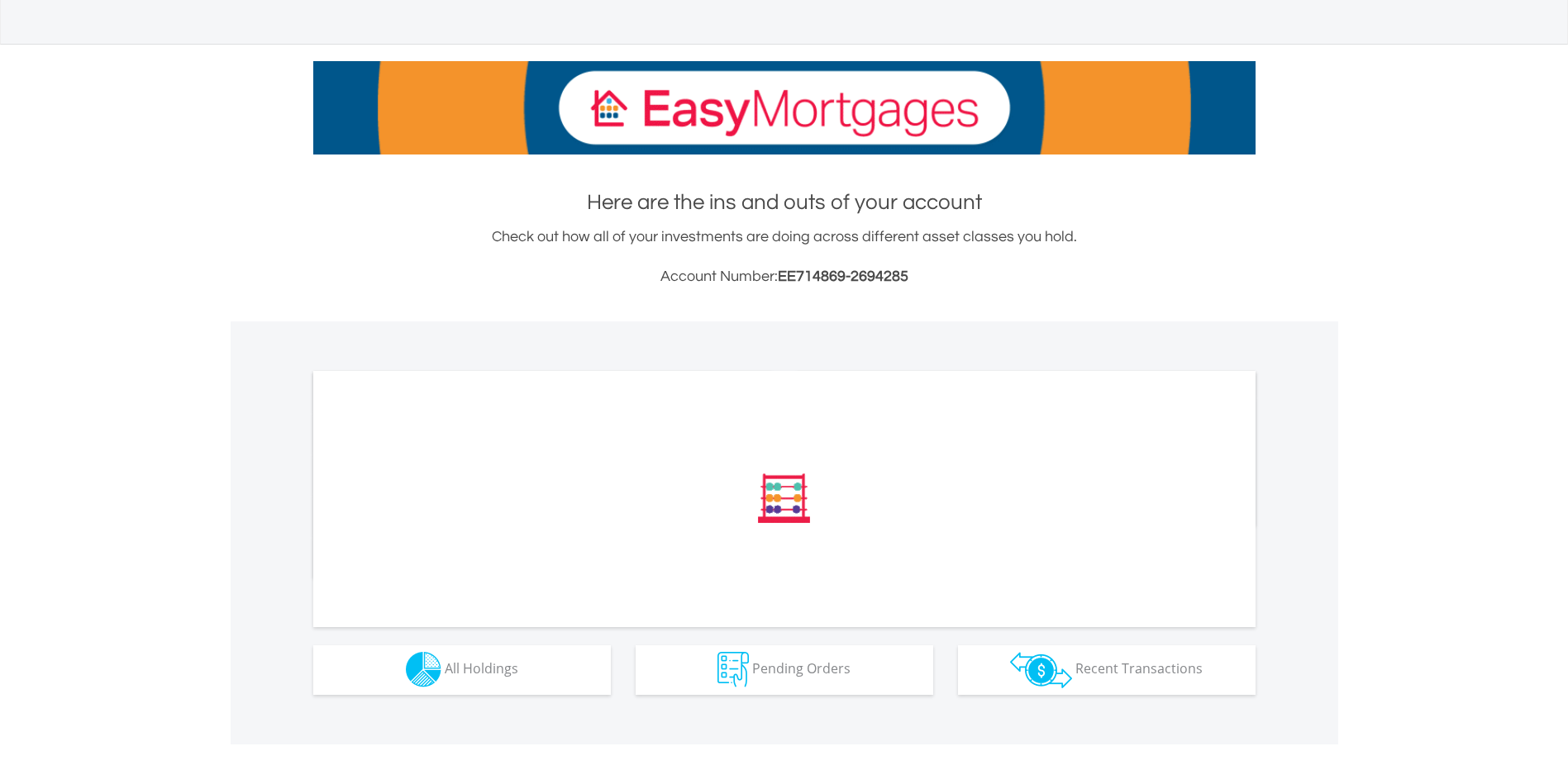
scroll to position [198, 0]
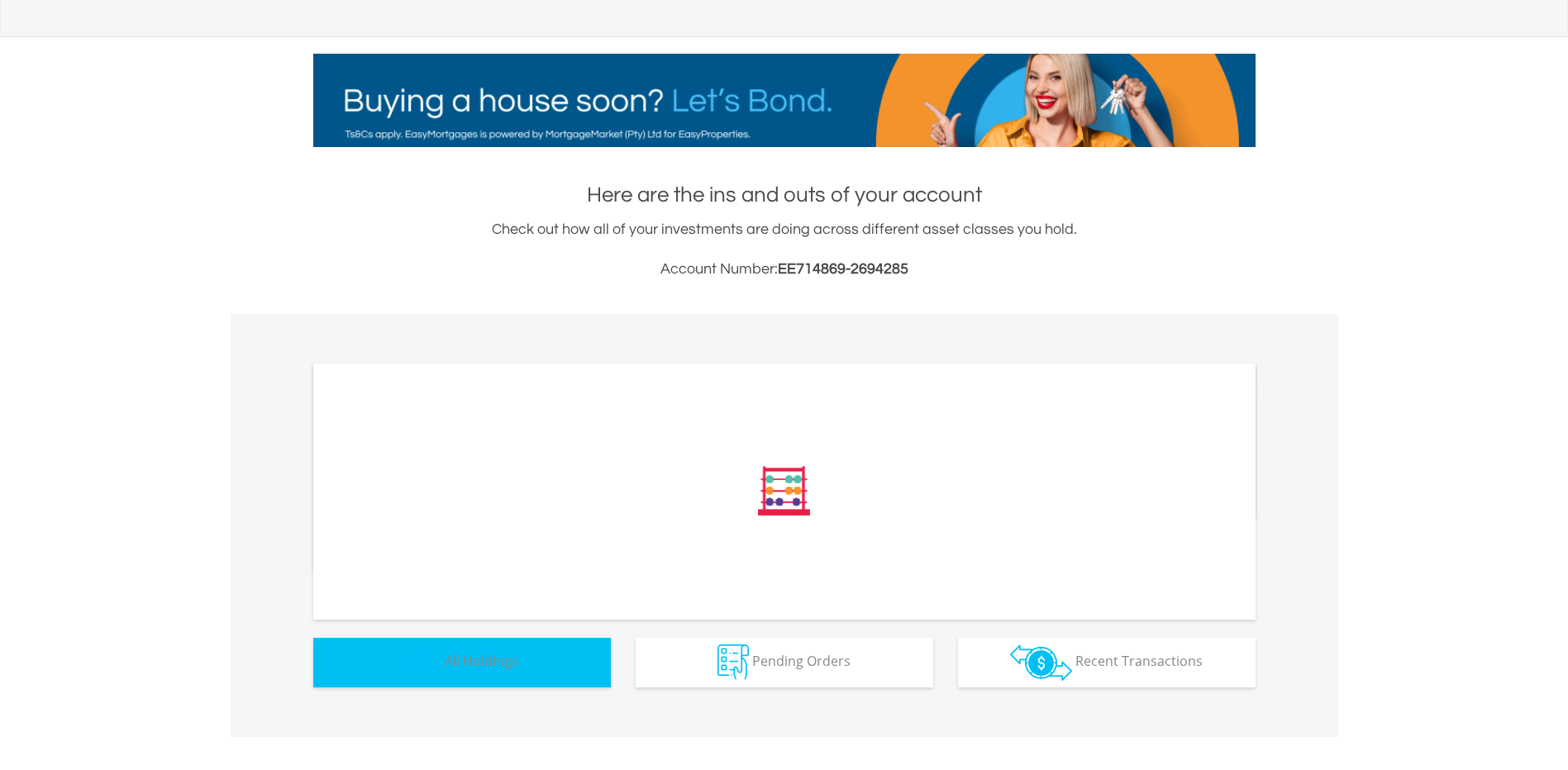
click at [467, 648] on button "Holdings All Holdings" at bounding box center [462, 663] width 297 height 50
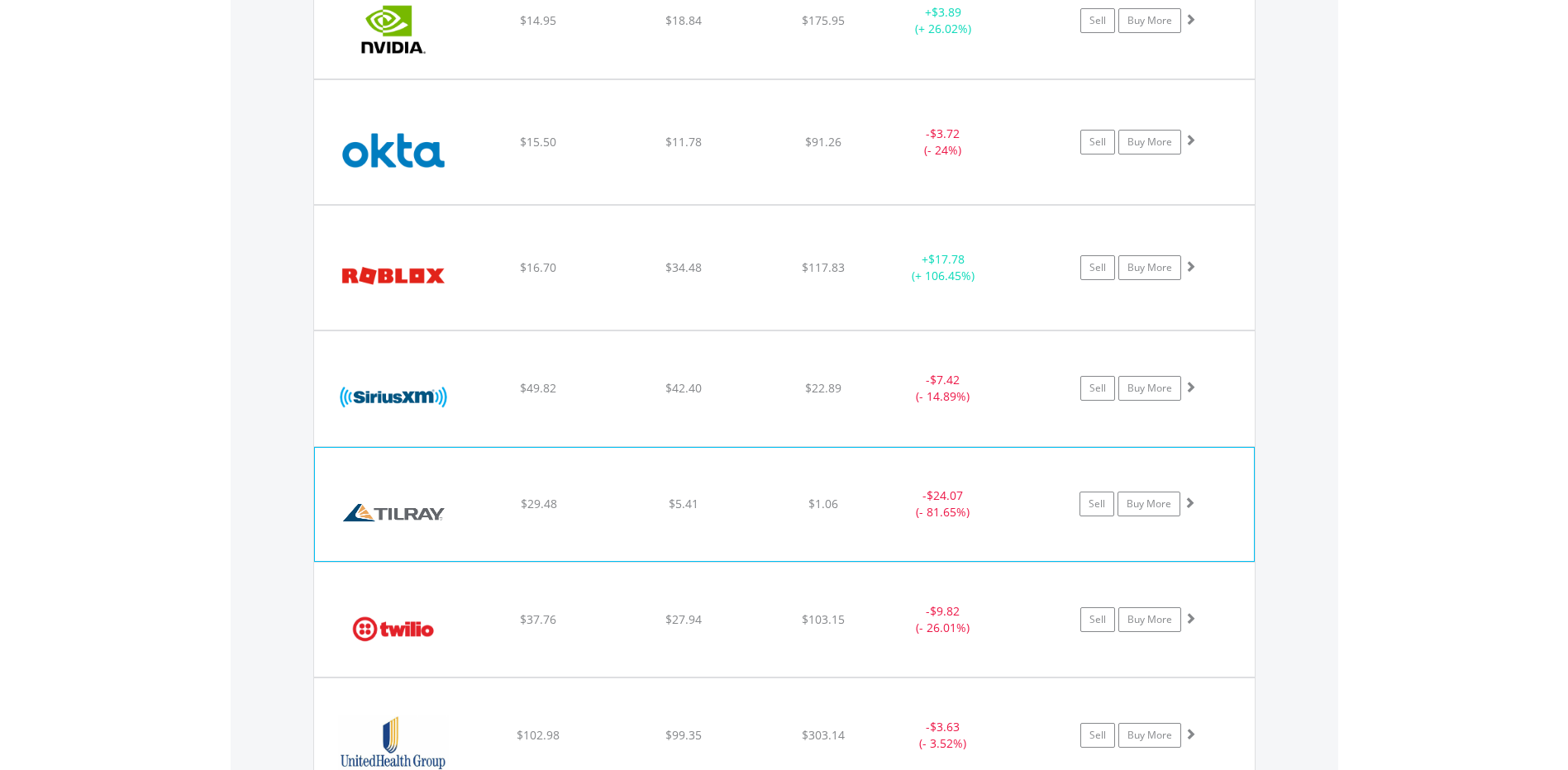
scroll to position [2103, 0]
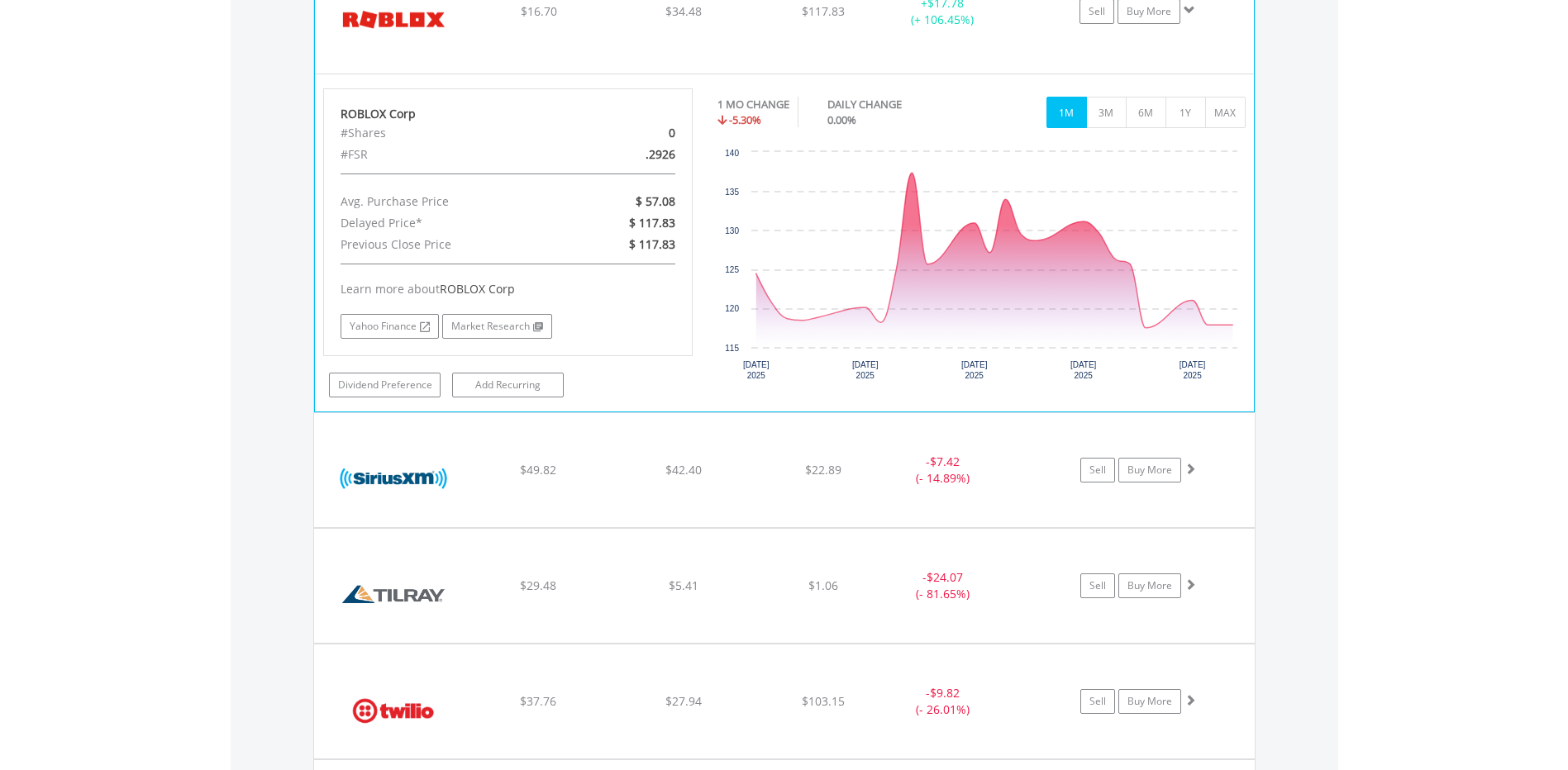
scroll to position [158, 314]
click at [919, 106] on div "DAILY CHANGE" at bounding box center [894, 104] width 132 height 15
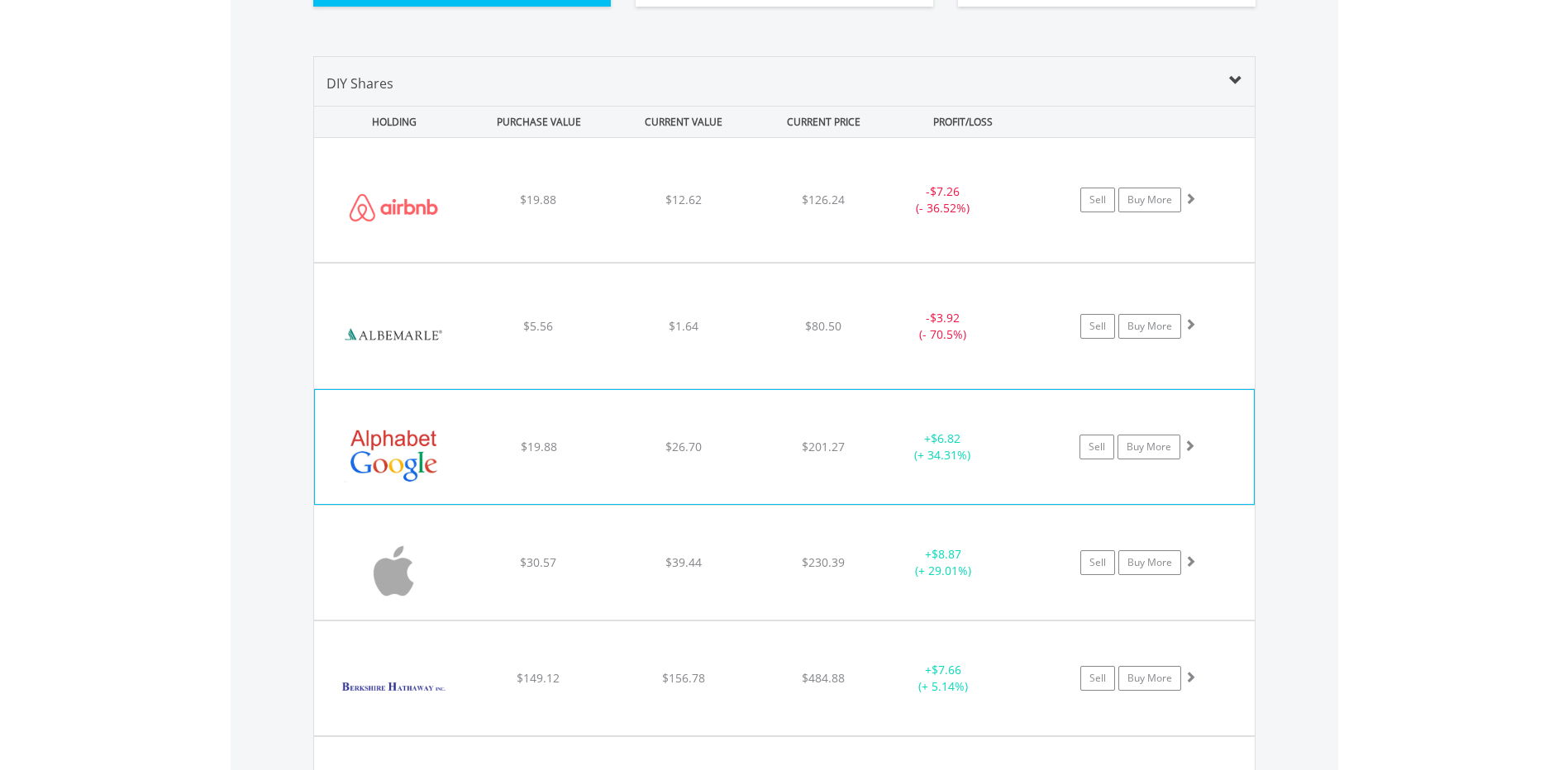
scroll to position [1088, 0]
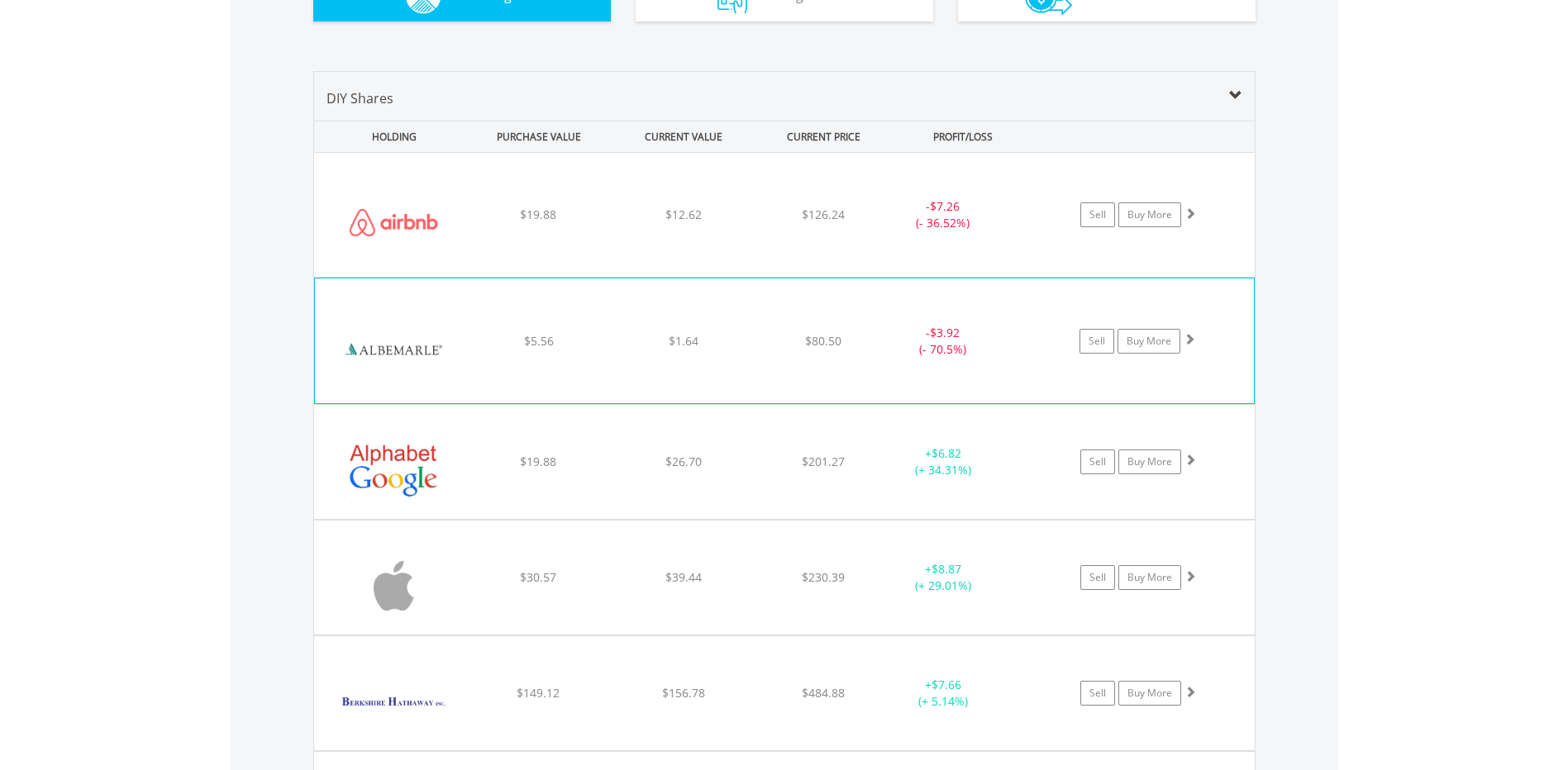
click at [756, 277] on div "﻿ Albemarle Corporation $5.56 $1.64 $80.50 - $3.92 (- 70.5%) Sell Buy More" at bounding box center [785, 214] width 941 height 124
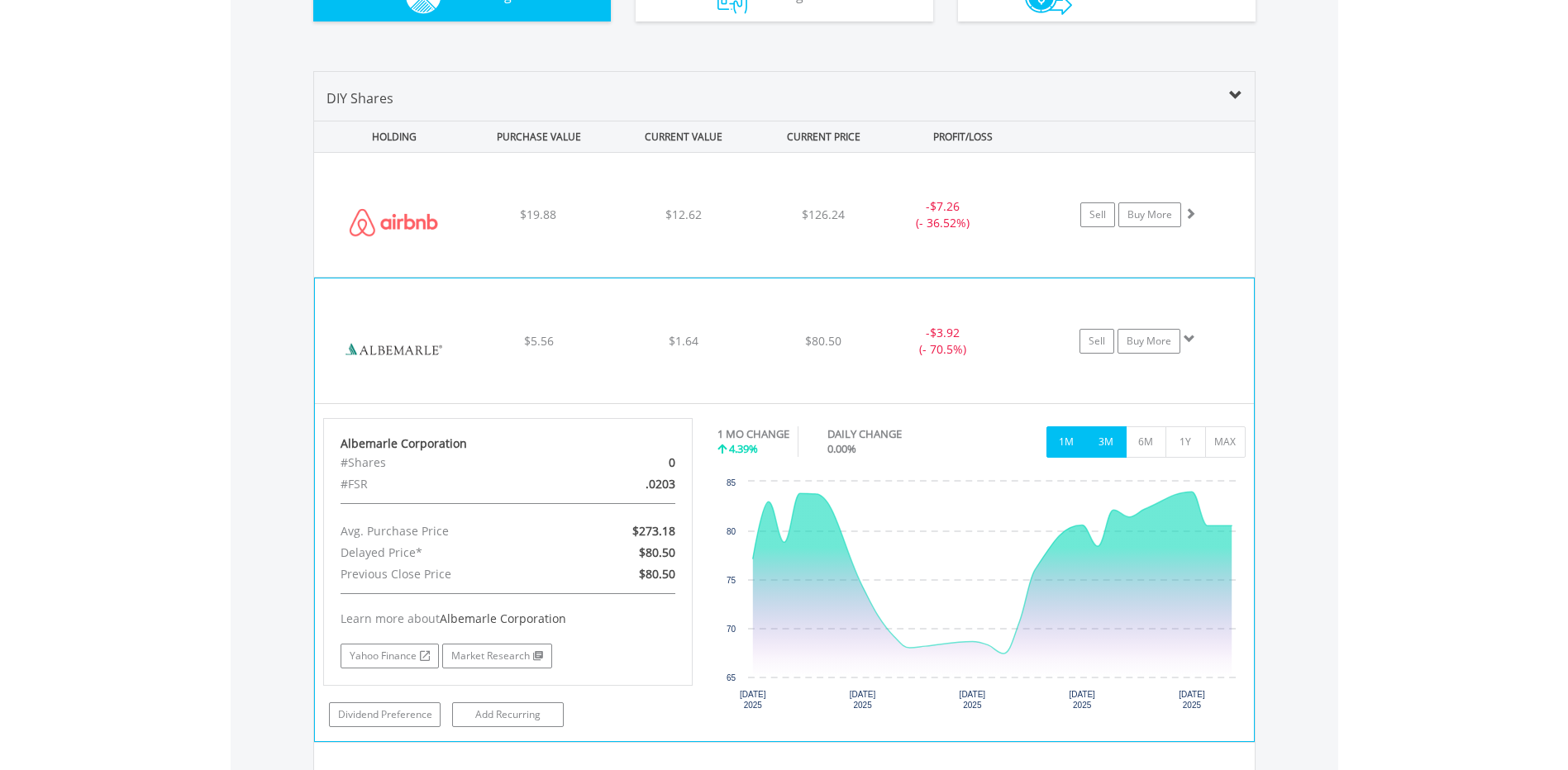
click at [1102, 439] on button "3M" at bounding box center [1106, 442] width 40 height 32
